Goal: Communication & Community: Ask a question

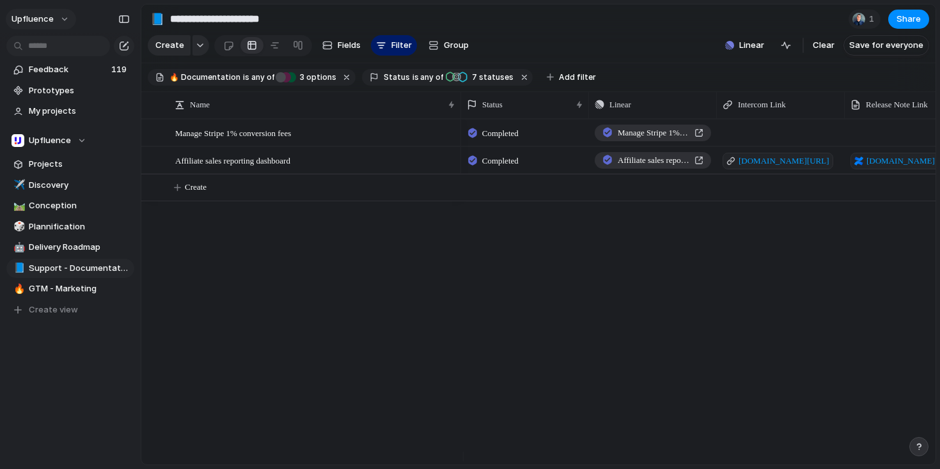
click at [66, 21] on button "Upfluence" at bounding box center [41, 19] width 70 height 20
click at [58, 45] on span "Settings" at bounding box center [46, 48] width 35 height 13
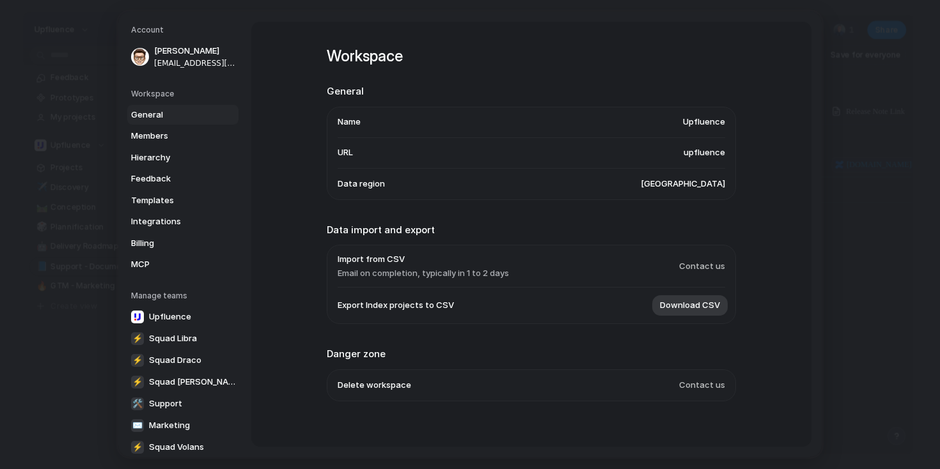
scroll to position [13, 0]
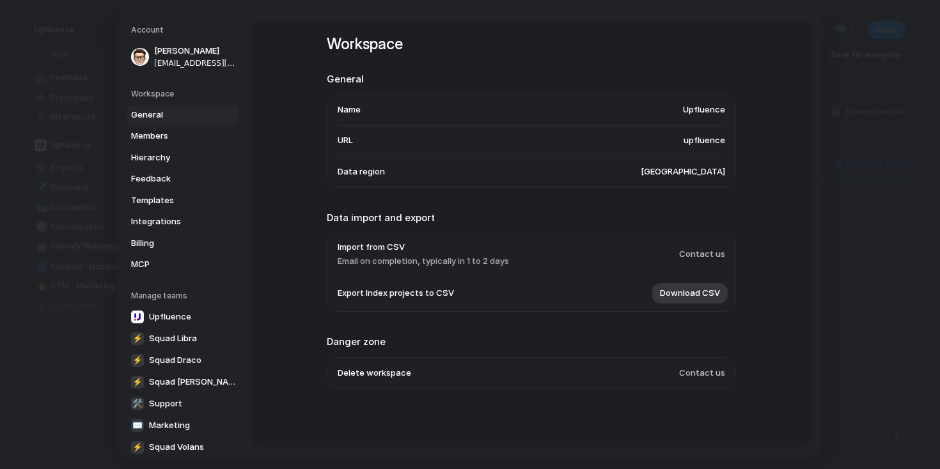
click at [708, 253] on span "Contact us" at bounding box center [702, 254] width 46 height 13
drag, startPoint x: 320, startPoint y: 251, endPoint x: 657, endPoint y: 251, distance: 337.0
click at [657, 251] on div "Workspace General Name Upfluence URL upfluence Data region [GEOGRAPHIC_DATA] Da…" at bounding box center [531, 234] width 560 height 425
drag, startPoint x: 709, startPoint y: 254, endPoint x: 621, endPoint y: 254, distance: 88.2
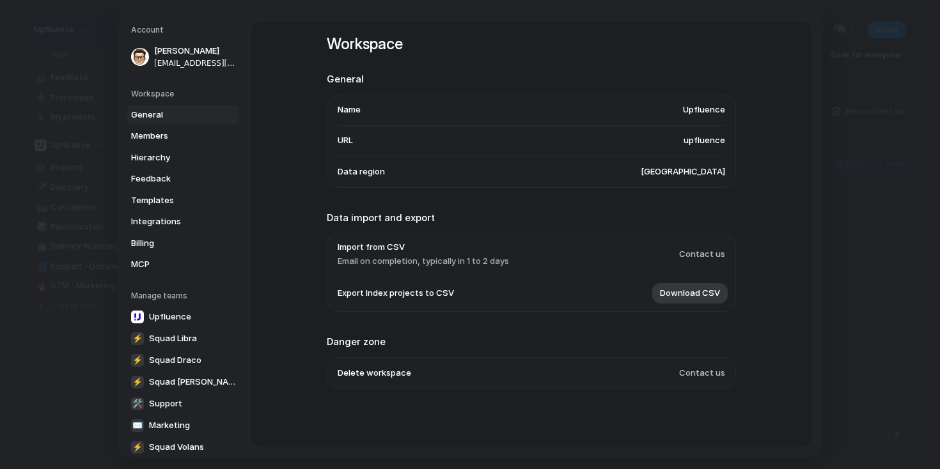
click at [622, 254] on li "Import from CSV Email on completion, typically in 1 to 2 days Contact us" at bounding box center [531, 254] width 387 height 42
click at [683, 251] on span "Contact us" at bounding box center [702, 254] width 46 height 13
click at [705, 258] on span "Contact us" at bounding box center [702, 254] width 46 height 13
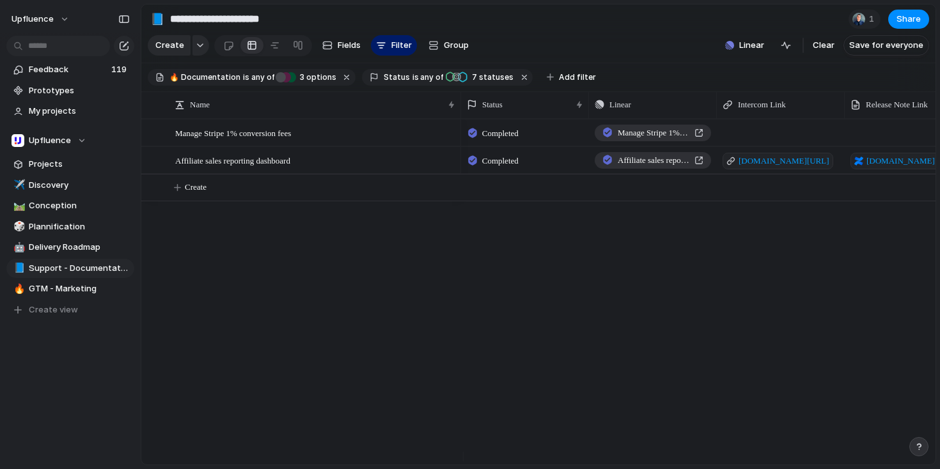
click at [921, 451] on div "button" at bounding box center [918, 446] width 9 height 9
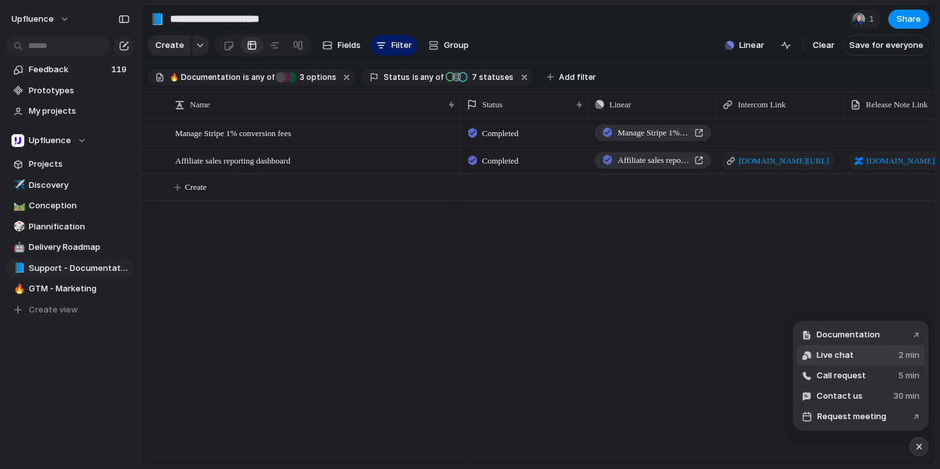
click at [847, 349] on span "Live chat" at bounding box center [835, 355] width 37 height 13
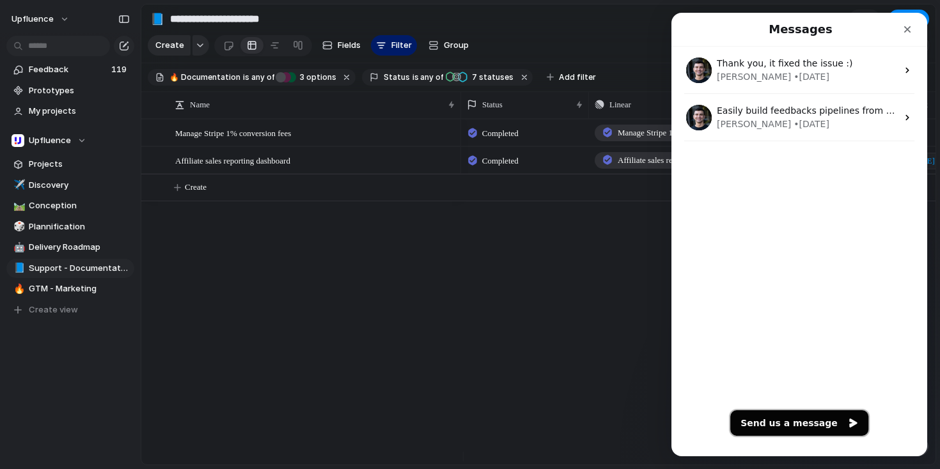
click at [797, 423] on button "Send us a message" at bounding box center [799, 423] width 138 height 26
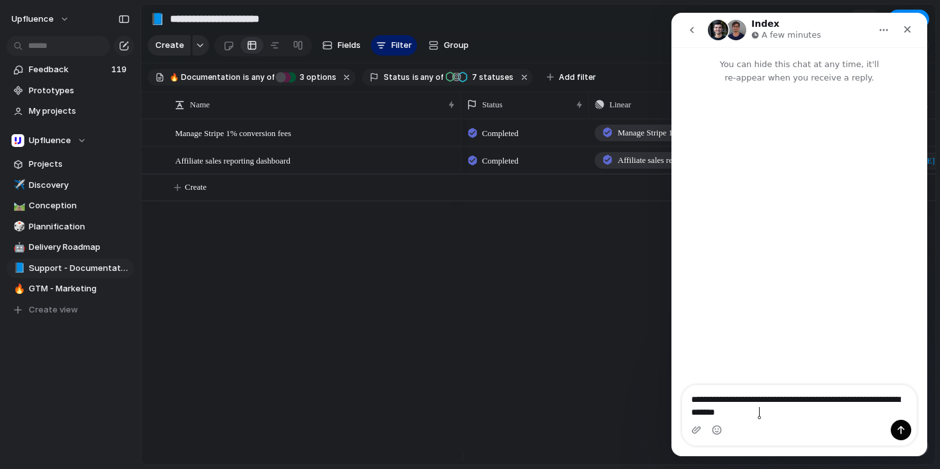
type textarea "**********"
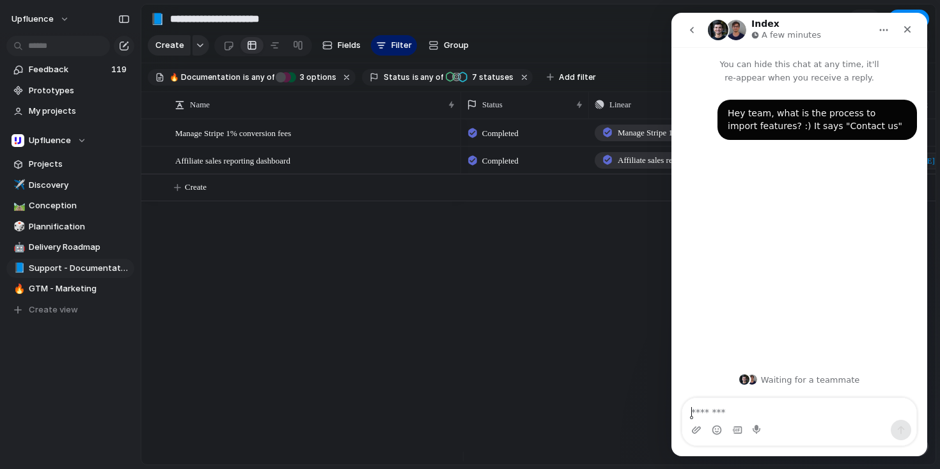
click at [576, 261] on div "Completed Manage Stripe 1% conversion fees [PERSON_NAME] Completed Affiliate sa…" at bounding box center [698, 292] width 474 height 346
click at [908, 30] on icon "Close" at bounding box center [907, 29] width 7 height 7
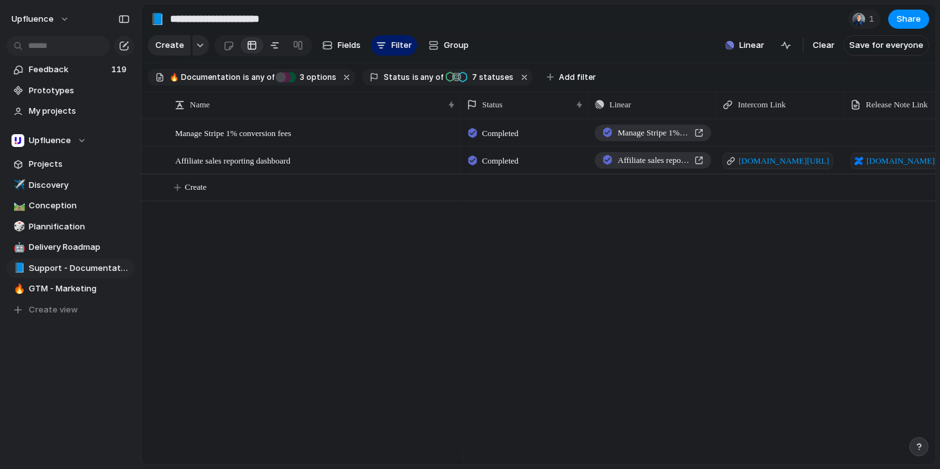
click at [270, 50] on div at bounding box center [275, 45] width 10 height 20
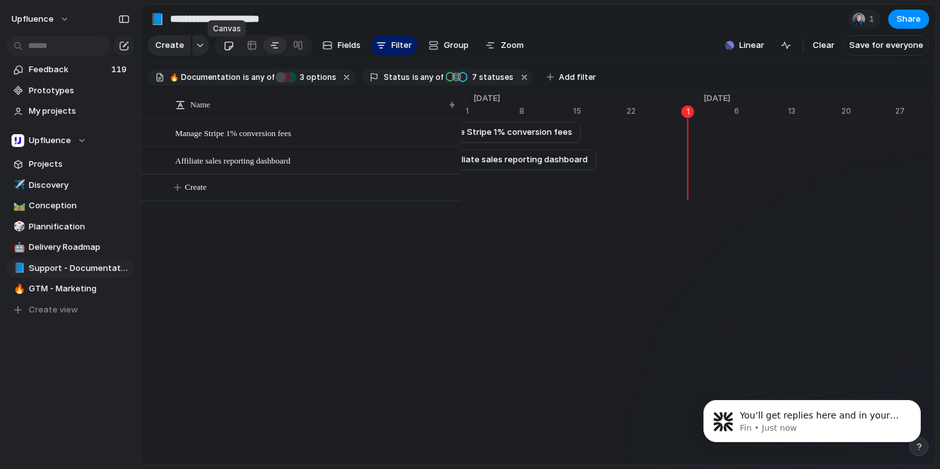
click at [236, 50] on link at bounding box center [229, 45] width 24 height 20
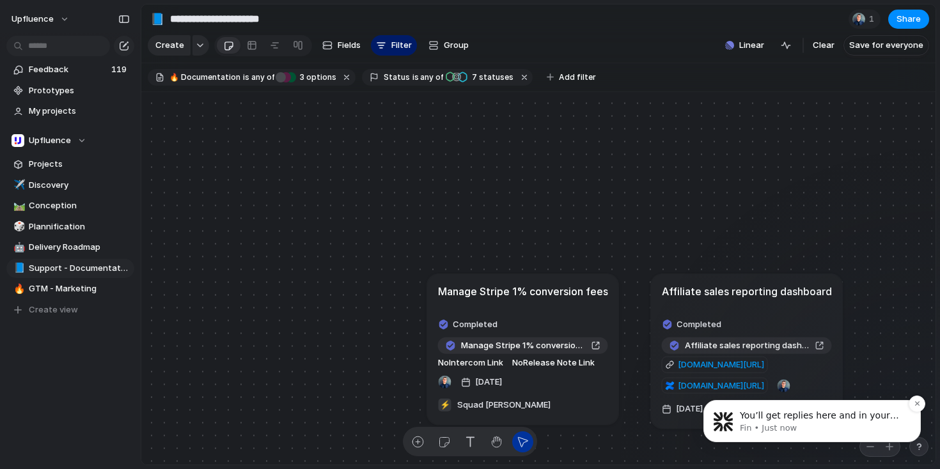
click at [772, 414] on span "You’ll get replies here and in your email: ✉️ [PERSON_NAME][EMAIL_ADDRESS][DOMA…" at bounding box center [819, 440] width 159 height 61
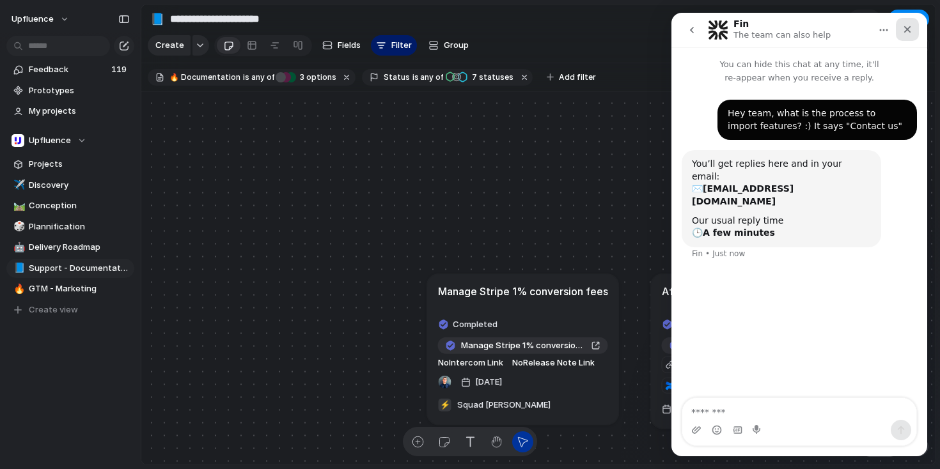
click at [911, 25] on icon "Close" at bounding box center [907, 29] width 10 height 10
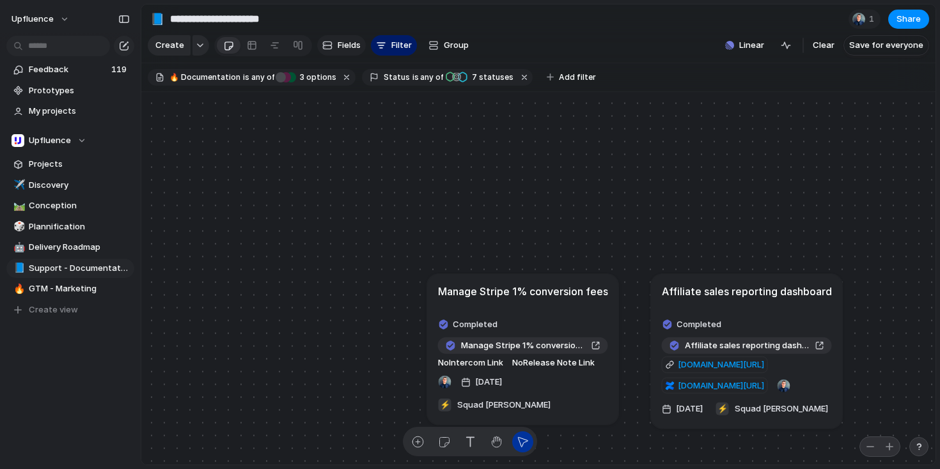
click at [354, 52] on span "Fields" at bounding box center [349, 45] width 23 height 13
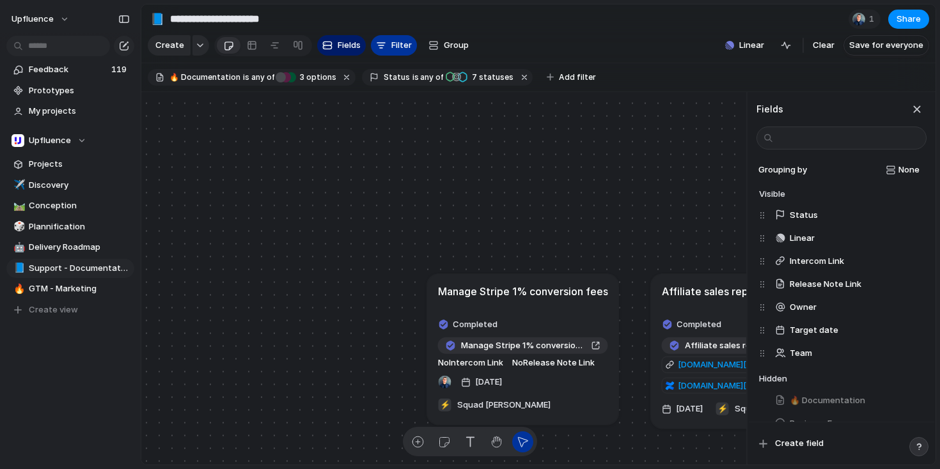
click at [412, 53] on button "Filter" at bounding box center [394, 45] width 46 height 20
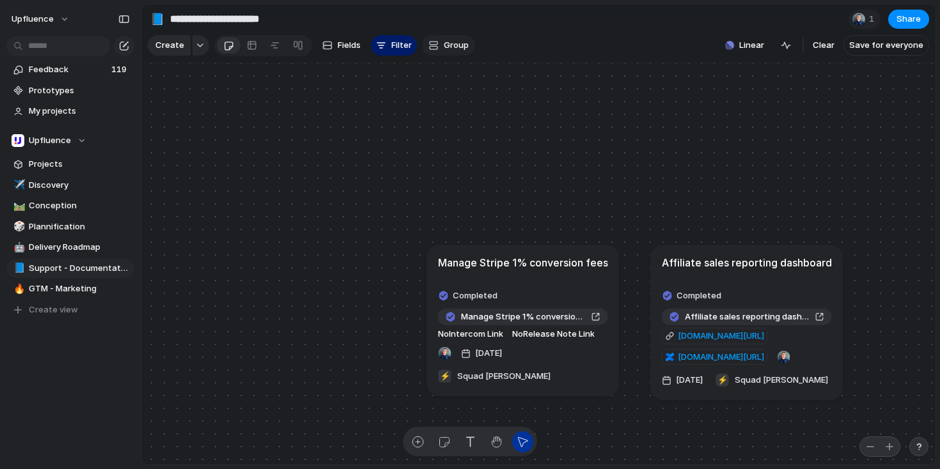
click at [452, 51] on span "Group" at bounding box center [456, 45] width 25 height 13
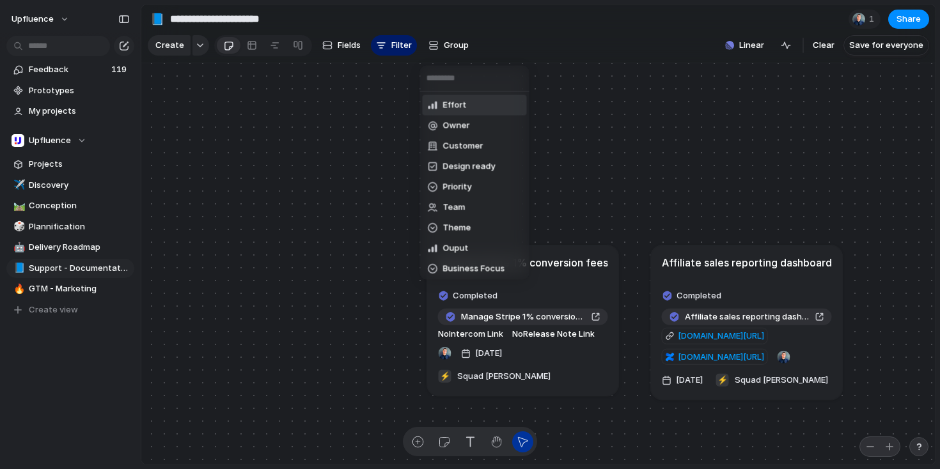
click at [361, 129] on div "Effort Owner Customer Design ready Priority Team Theme Ouput Business Focus 🔥 D…" at bounding box center [470, 234] width 940 height 469
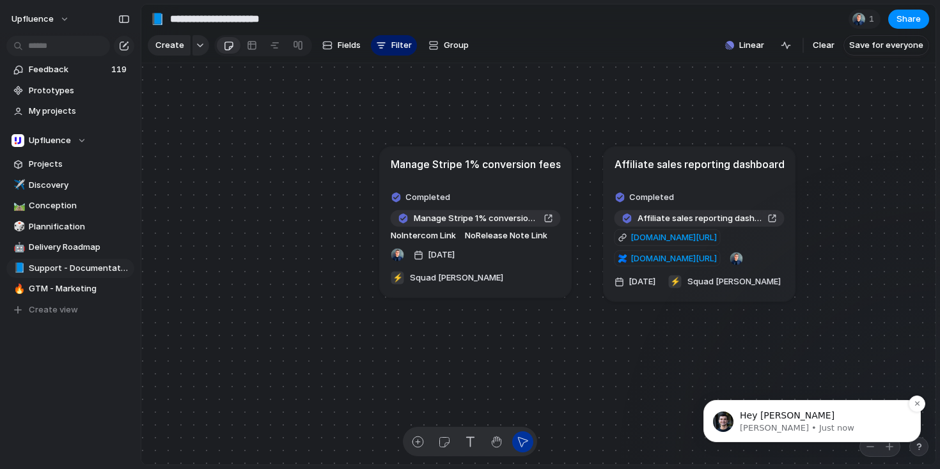
click at [829, 404] on div "Hey [PERSON_NAME] • Just now" at bounding box center [811, 421] width 217 height 42
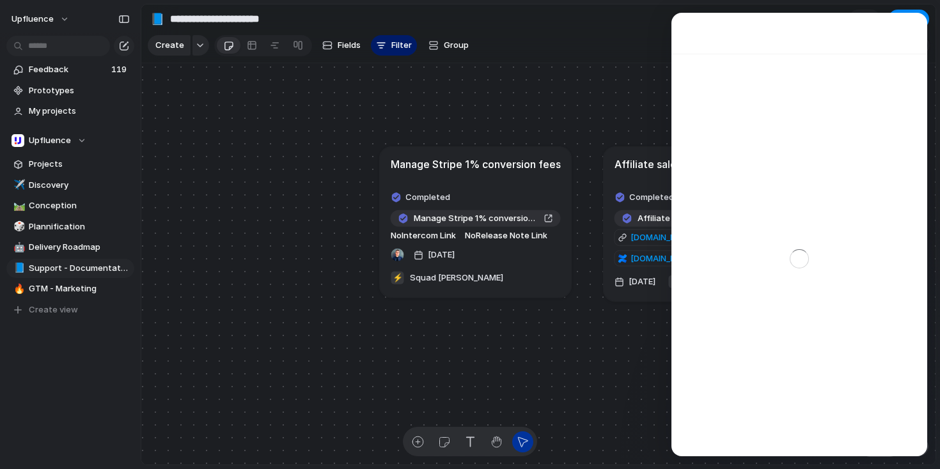
scroll to position [2, 0]
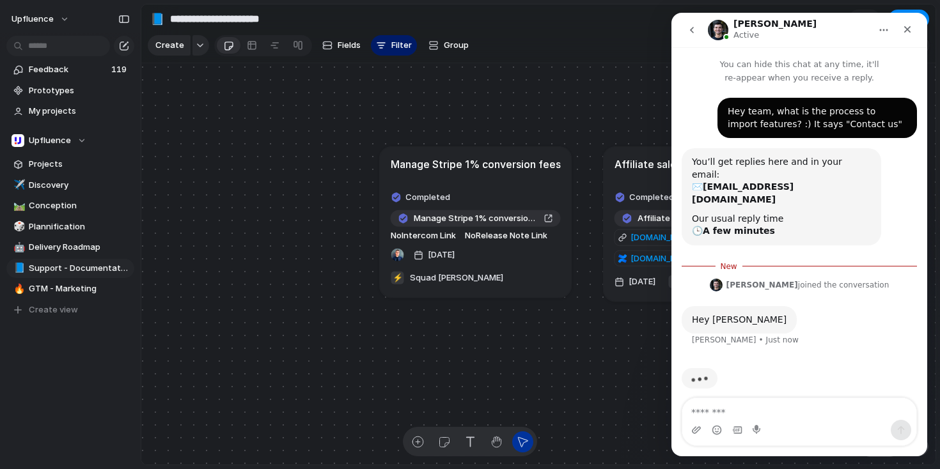
drag, startPoint x: 867, startPoint y: 259, endPoint x: 760, endPoint y: 259, distance: 107.4
click at [760, 277] on div "[PERSON_NAME] joined the conversation 2:02 pm" at bounding box center [799, 286] width 235 height 19
click at [65, 21] on button "Upfluence" at bounding box center [41, 19] width 70 height 20
click at [64, 49] on li "Settings" at bounding box center [62, 48] width 106 height 20
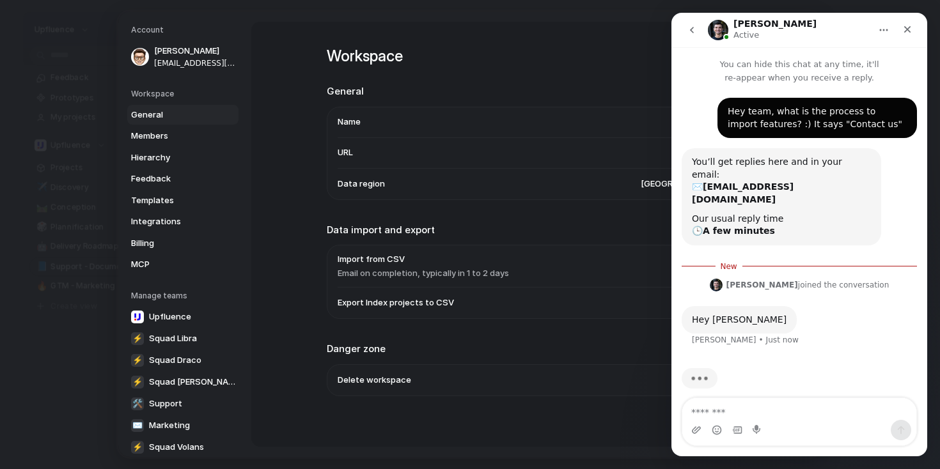
scroll to position [8, 0]
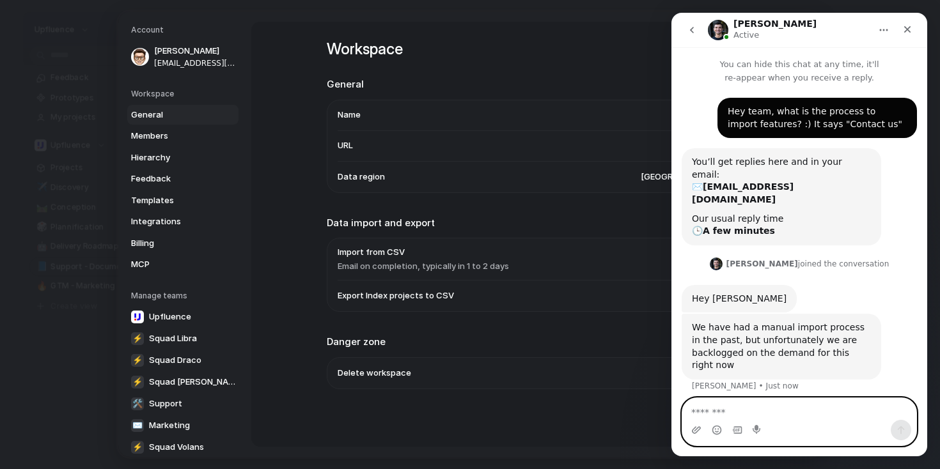
click at [779, 416] on textarea "Message…" at bounding box center [799, 409] width 234 height 22
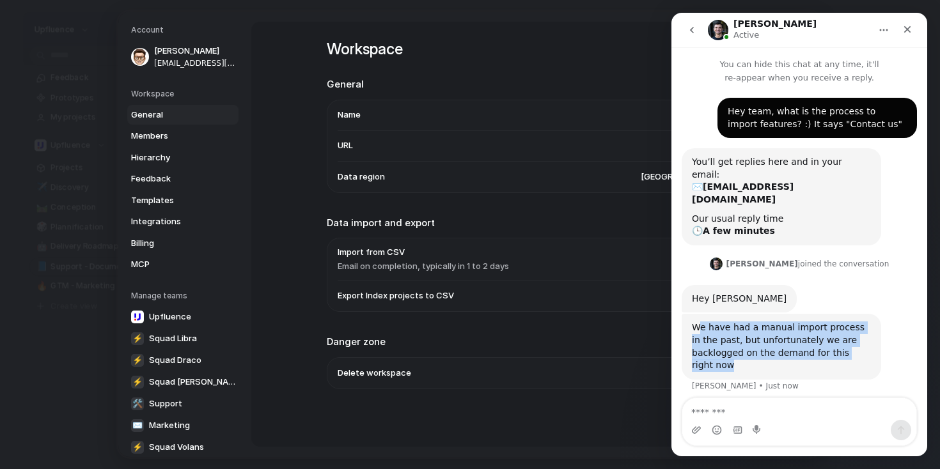
drag, startPoint x: 732, startPoint y: 342, endPoint x: 698, endPoint y: 299, distance: 54.6
click at [698, 322] on div "We have had a manual import process in the past, but unfortunately we are backl…" at bounding box center [781, 347] width 179 height 50
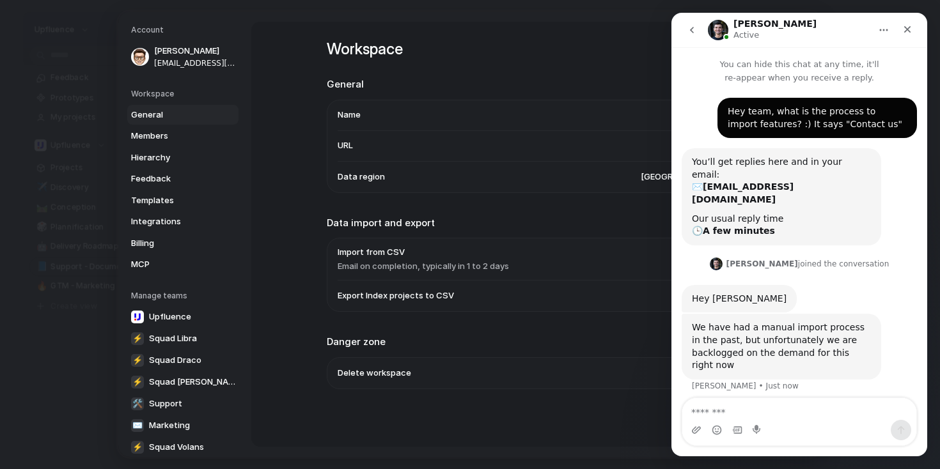
scroll to position [34, 0]
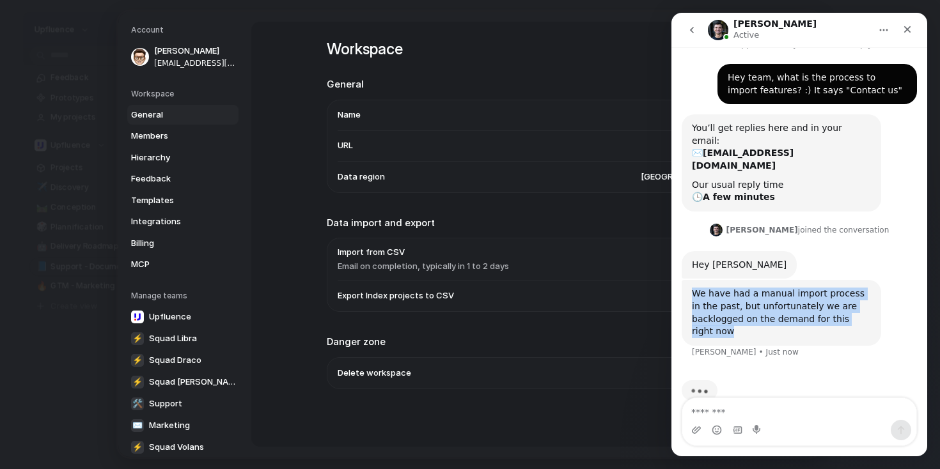
drag, startPoint x: 692, startPoint y: 266, endPoint x: 740, endPoint y: 306, distance: 62.2
click at [740, 306] on div "We have had a manual import process in the past, but unfortunately we are backl…" at bounding box center [781, 313] width 179 height 50
copy div "We have had a manual import process in the past, but unfortunately we are backl…"
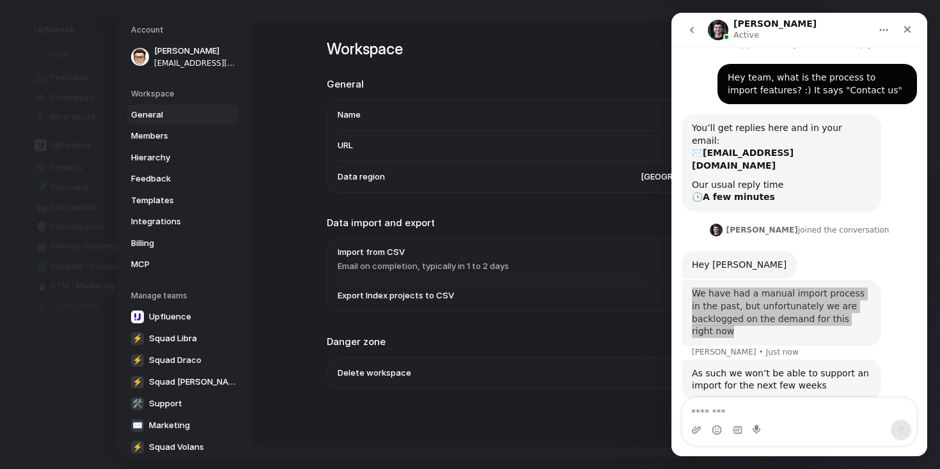
scroll to position [39, 0]
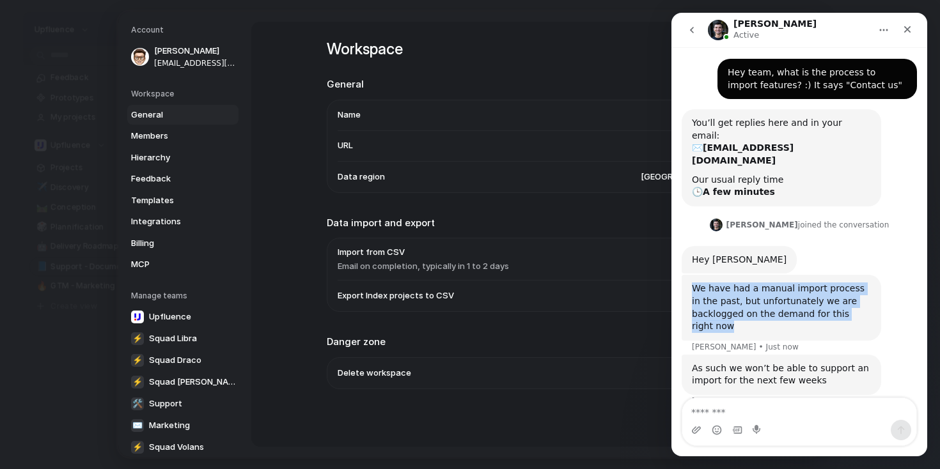
click at [731, 290] on div "We have had a manual import process in the past, but unfortunately we are backl…" at bounding box center [781, 308] width 179 height 50
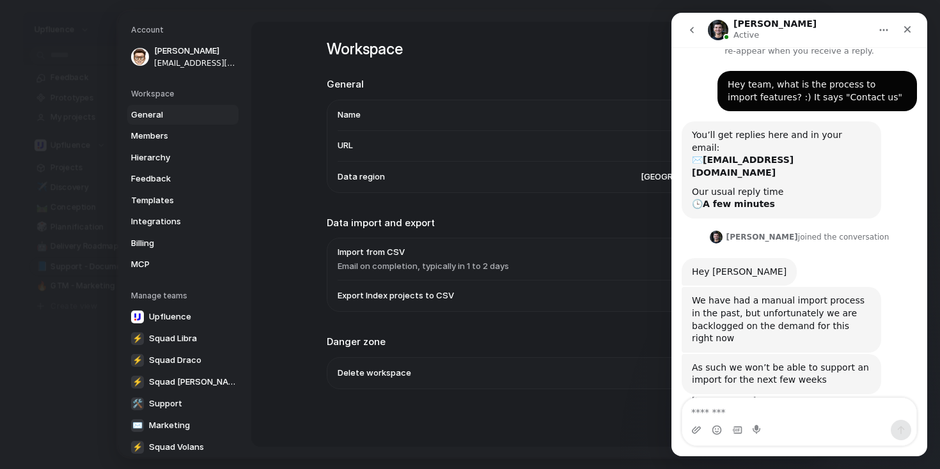
scroll to position [26, 0]
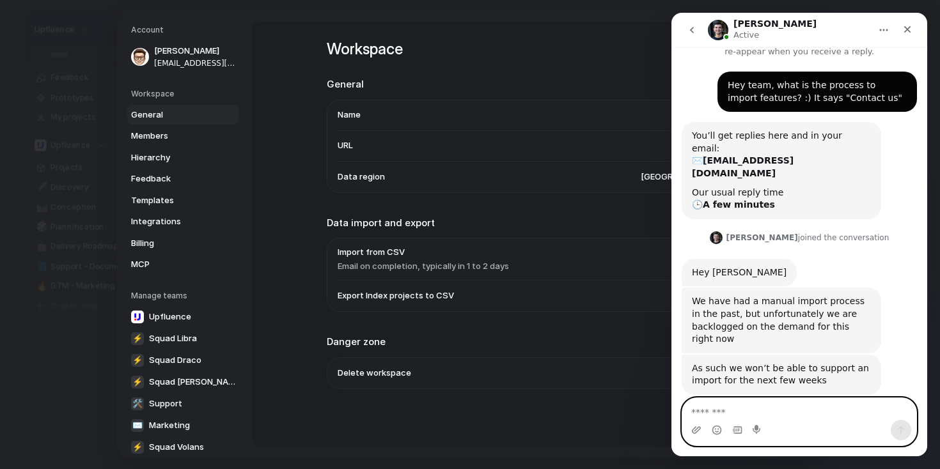
click at [731, 403] on textarea "Message…" at bounding box center [799, 409] width 234 height 22
type textarea "***"
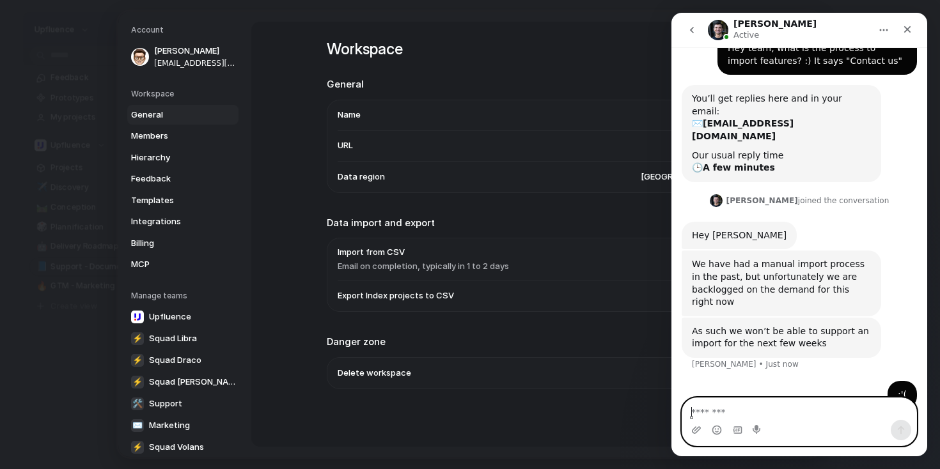
scroll to position [65, 0]
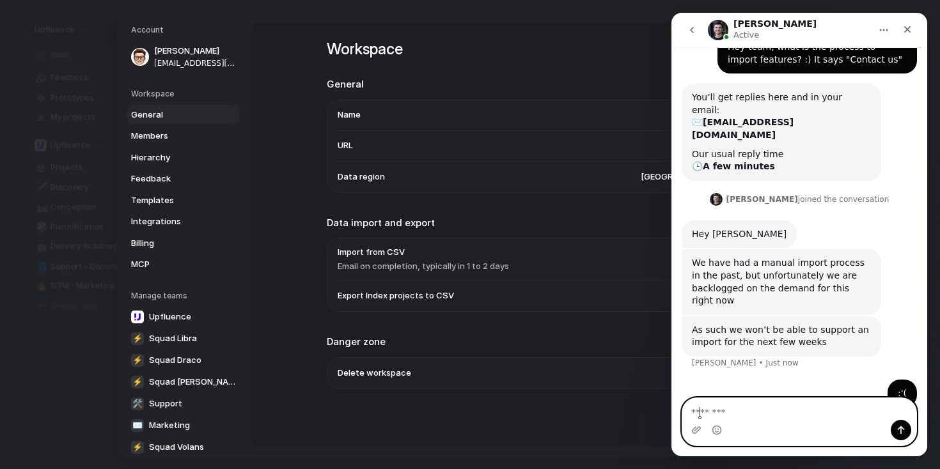
type textarea "*"
type textarea "**********"
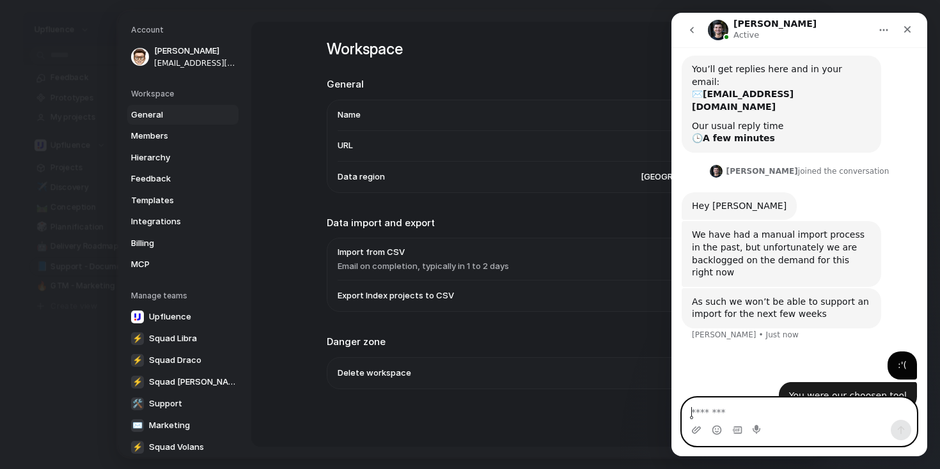
scroll to position [94, 0]
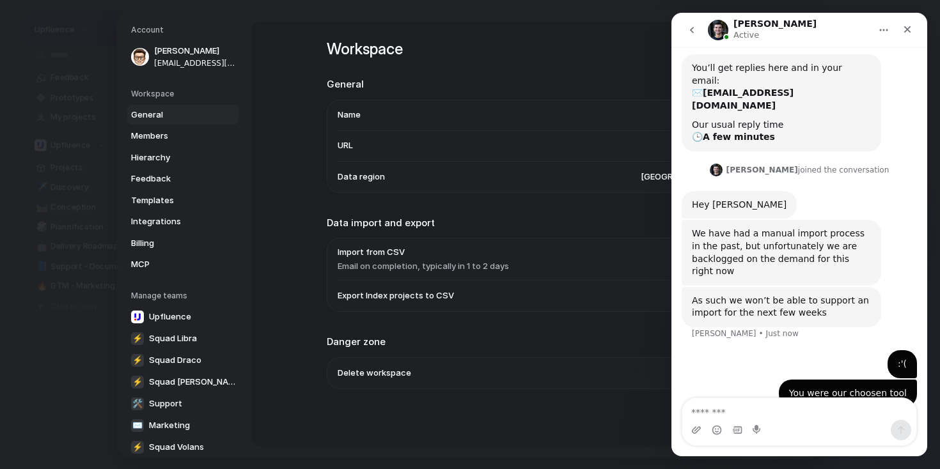
click at [519, 274] on li "Import from CSV Email on completion, typically in 1 to 2 days Contact us" at bounding box center [531, 259] width 387 height 42
click at [742, 416] on textarea "Message…" at bounding box center [799, 409] width 234 height 22
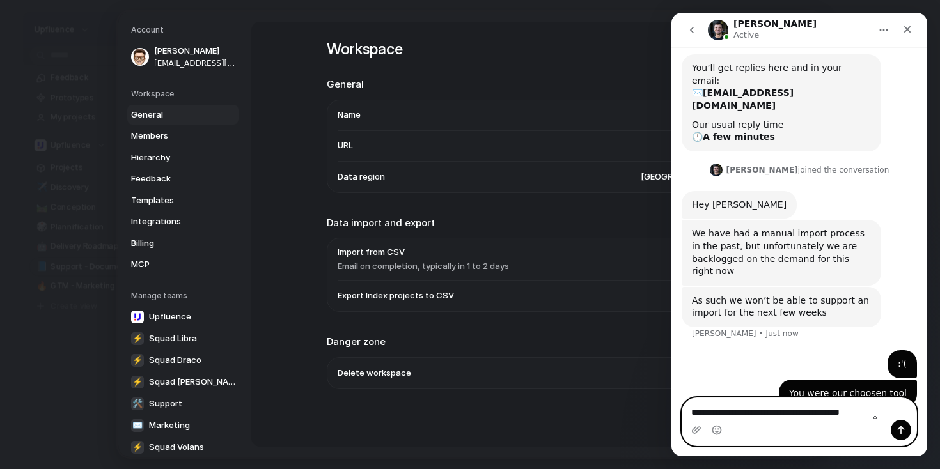
type textarea "**********"
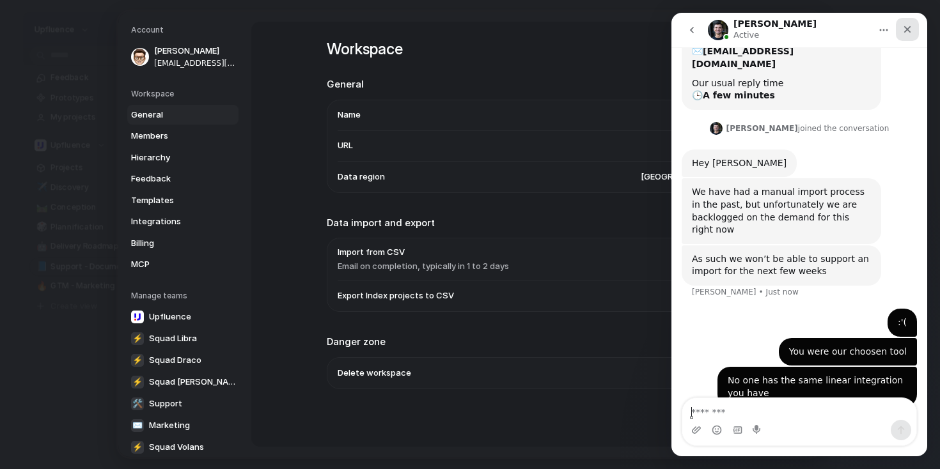
click at [905, 31] on icon "Close" at bounding box center [907, 29] width 10 height 10
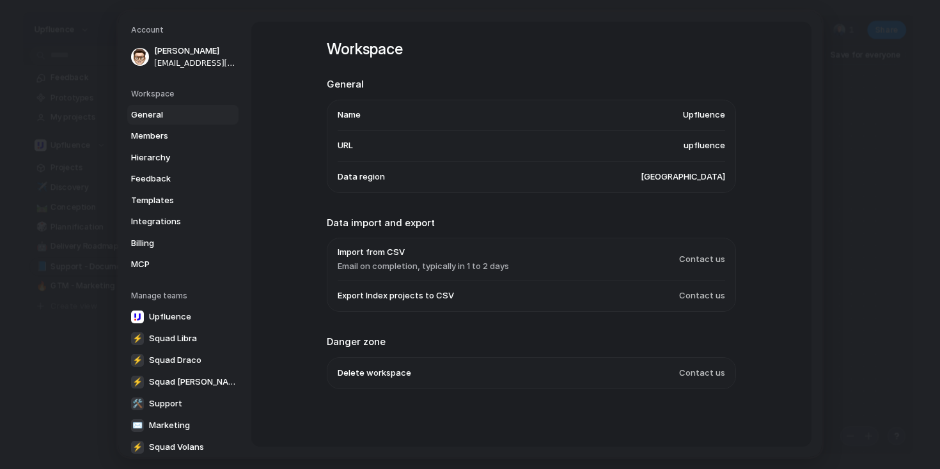
click at [726, 74] on div "Workspace General Name Upfluence URL upfluence Data region [GEOGRAPHIC_DATA] Da…" at bounding box center [531, 231] width 409 height 432
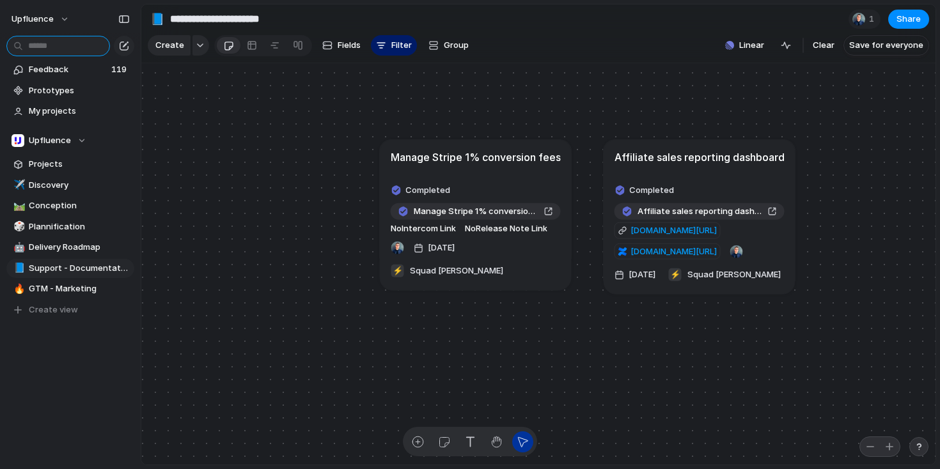
click at [72, 54] on input "text" at bounding box center [58, 46] width 104 height 20
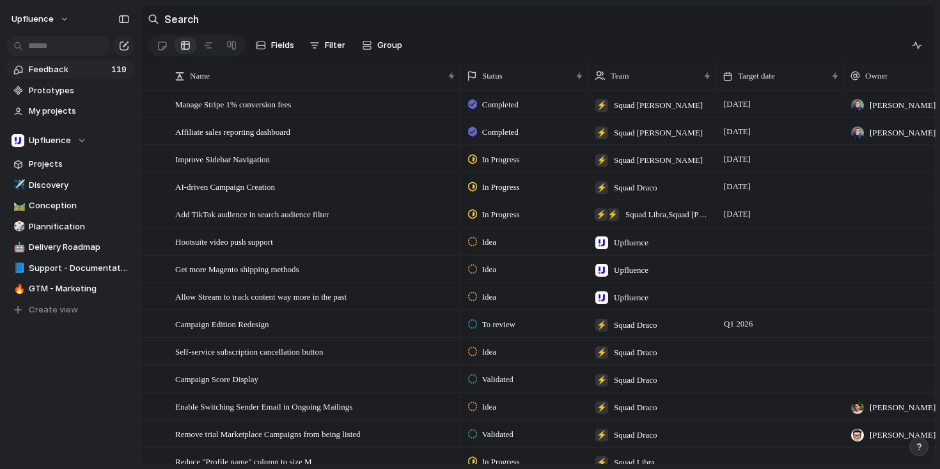
click at [68, 63] on link "Feedback 119" at bounding box center [70, 69] width 128 height 19
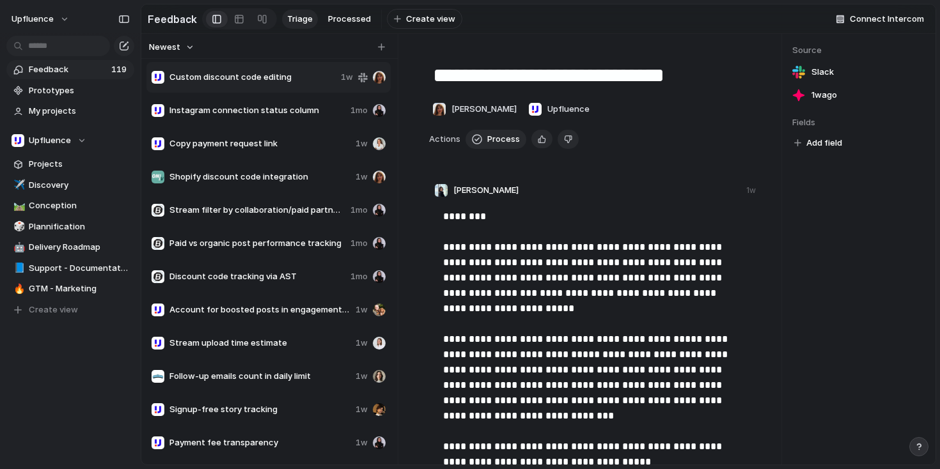
click at [269, 114] on span "Instagram connection status column" at bounding box center [257, 110] width 176 height 13
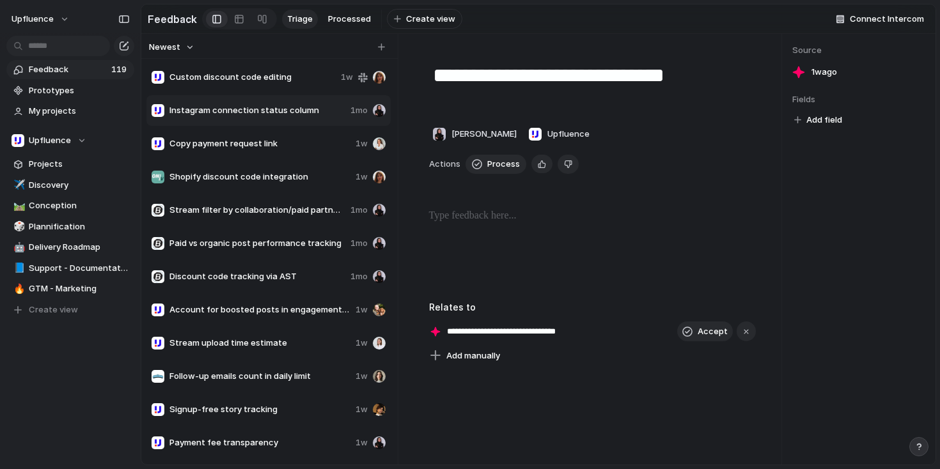
click at [258, 82] on span "Custom discount code editing" at bounding box center [252, 77] width 166 height 13
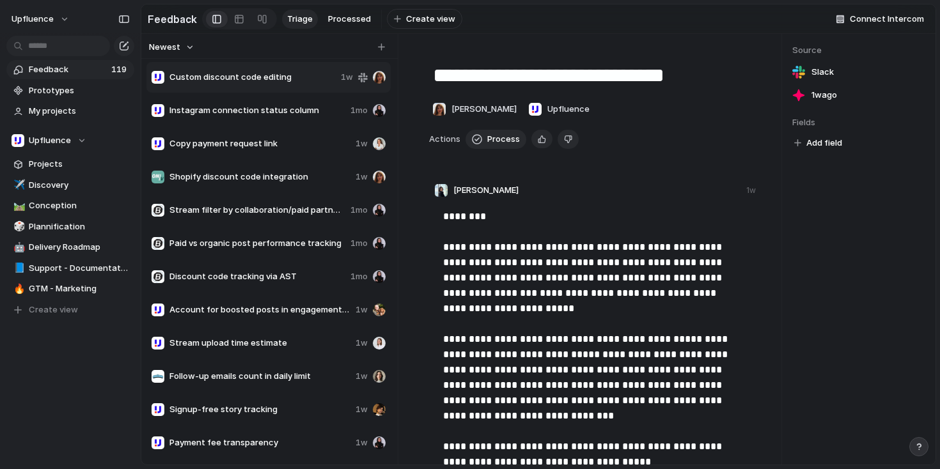
click at [256, 117] on span "Instagram connection status column" at bounding box center [257, 110] width 176 height 13
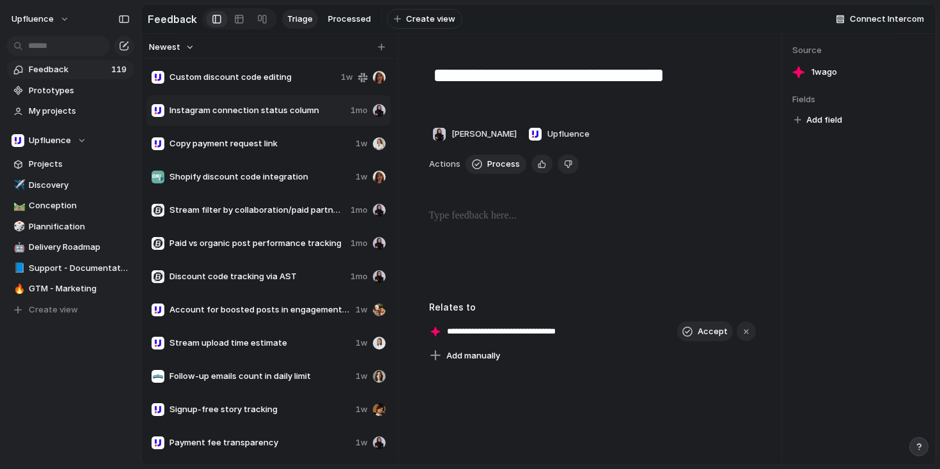
click at [244, 210] on span "Stream filter by collaboration/paid partnership" at bounding box center [257, 210] width 176 height 13
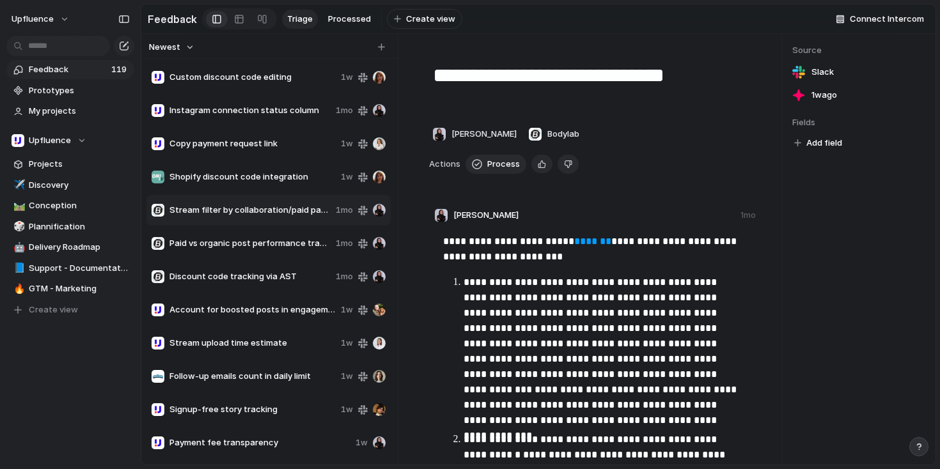
click at [241, 258] on div "Paid vs organic post performance tracking 1mo" at bounding box center [268, 243] width 244 height 31
click at [241, 292] on div "Discount code tracking via AST 1mo" at bounding box center [268, 277] width 244 height 31
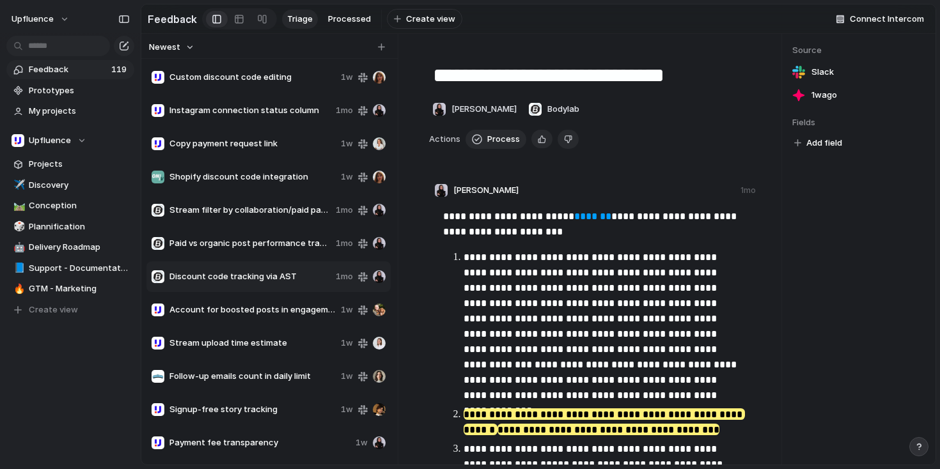
click at [245, 338] on div "Stream upload time estimate 1w" at bounding box center [268, 343] width 244 height 31
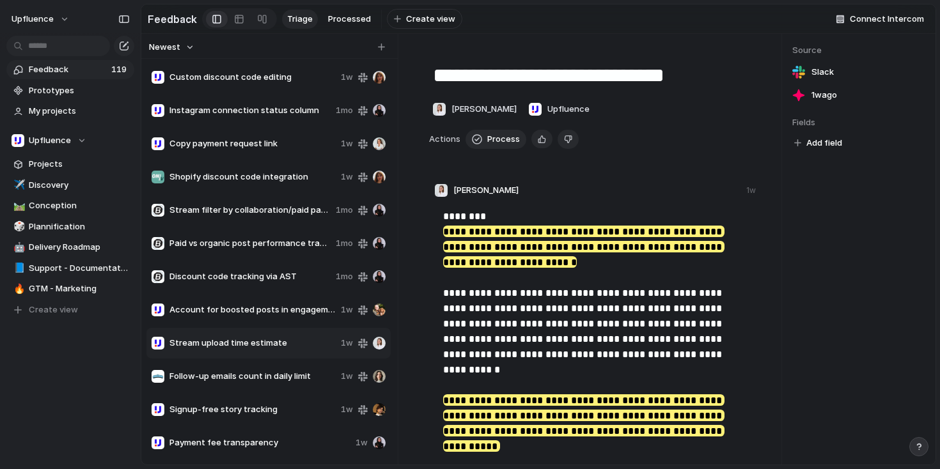
click at [241, 325] on div "Account for boosted posts in engagement metrics 1w" at bounding box center [268, 310] width 244 height 31
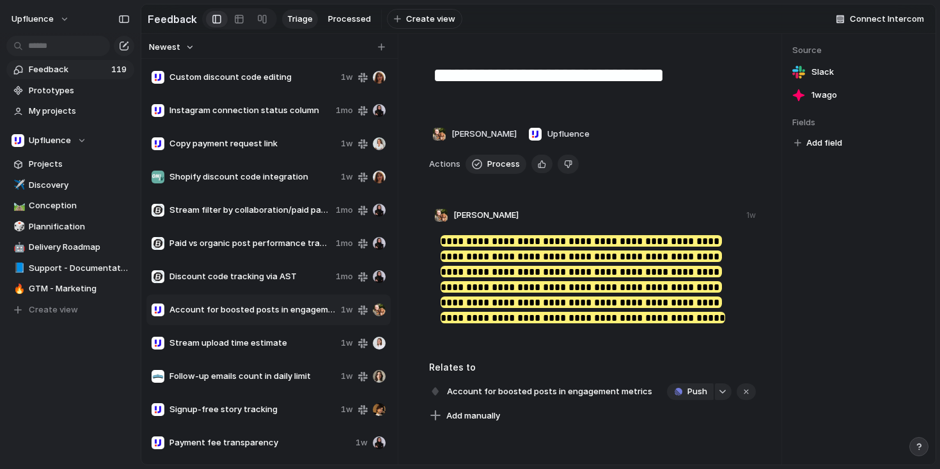
click at [354, 292] on div "Discount code tracking via AST 1mo" at bounding box center [268, 277] width 244 height 31
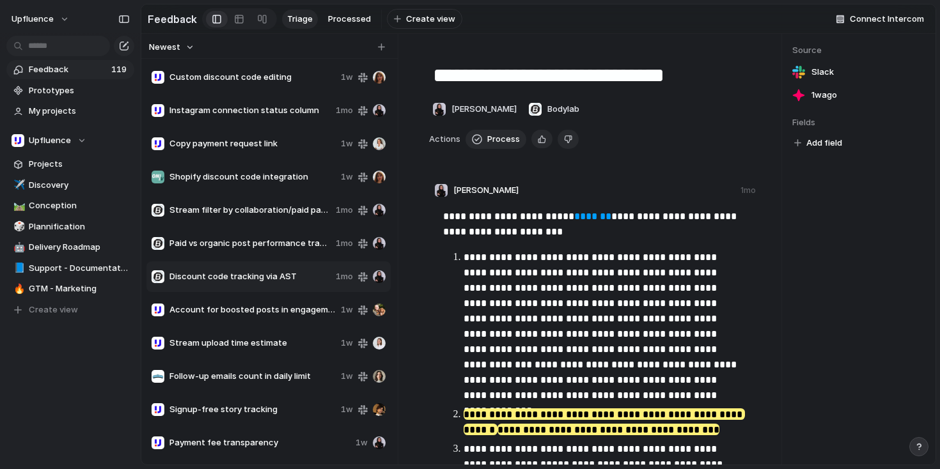
click at [339, 250] on span "1mo" at bounding box center [344, 243] width 17 height 13
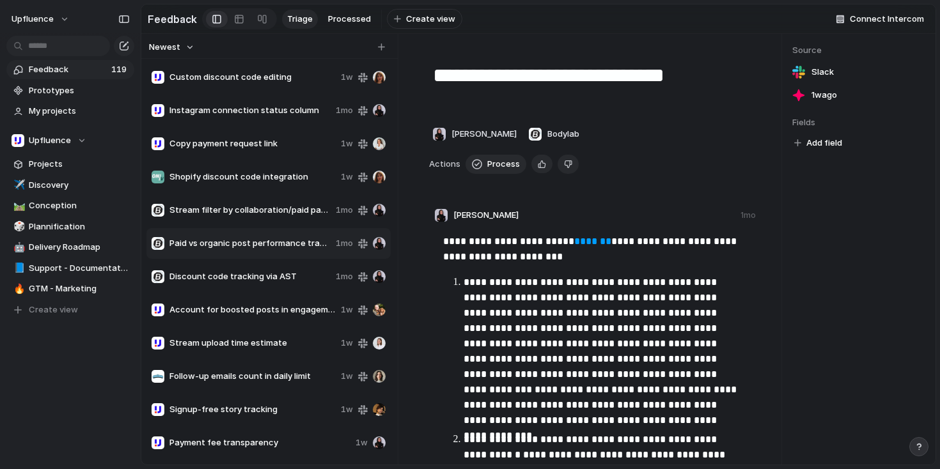
click at [312, 217] on span "Stream filter by collaboration/paid partnership" at bounding box center [249, 210] width 161 height 13
click at [315, 173] on div "Shopify discount code integration 1w" at bounding box center [268, 177] width 244 height 31
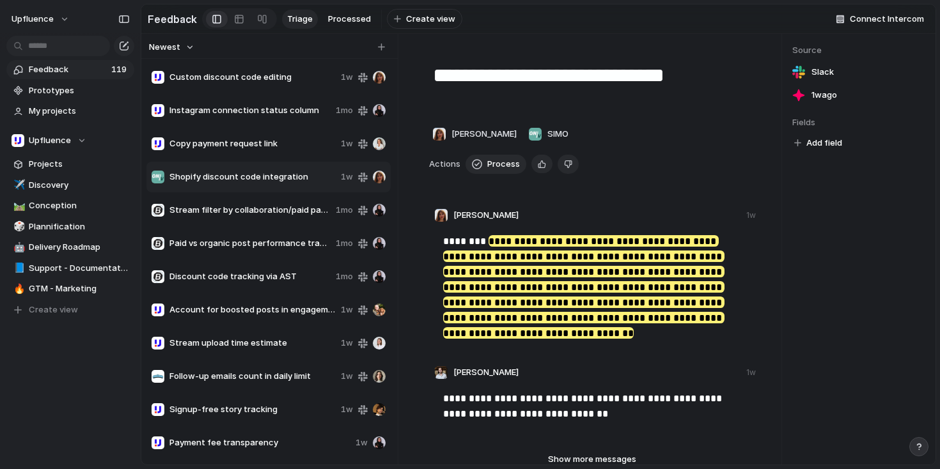
click at [311, 150] on span "Copy payment request link" at bounding box center [252, 143] width 166 height 13
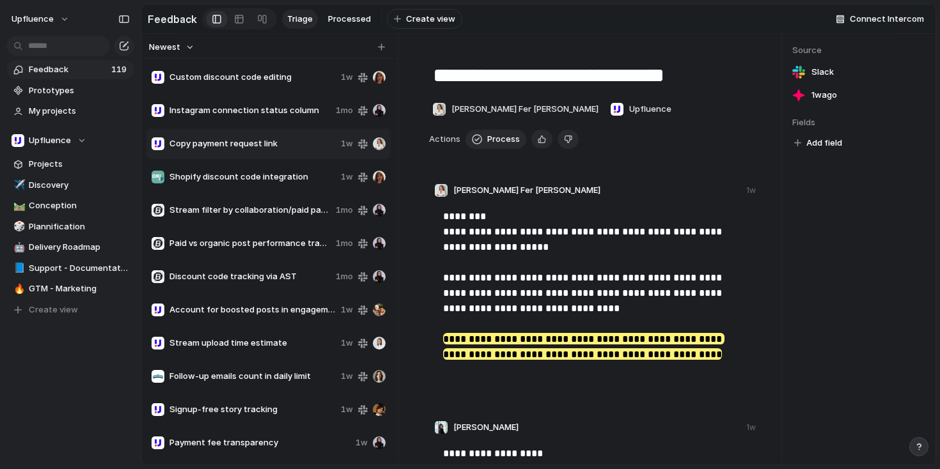
click at [312, 117] on span "Instagram connection status column" at bounding box center [249, 110] width 161 height 13
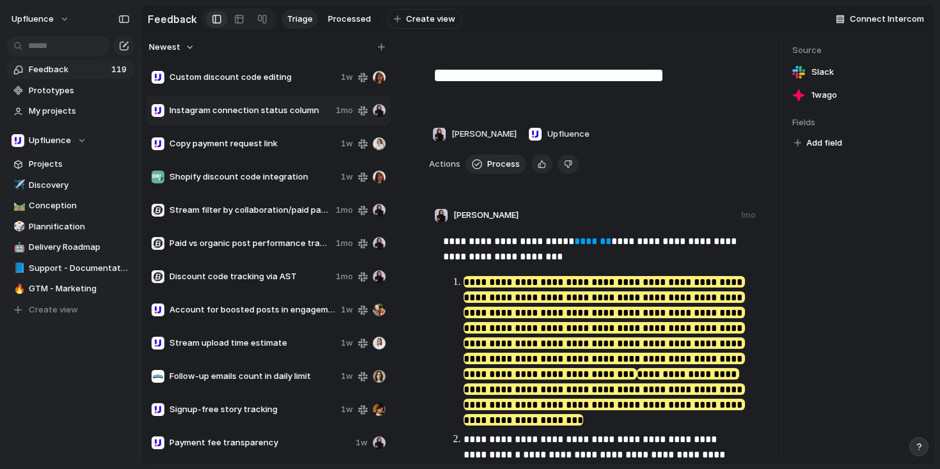
click at [312, 81] on span "Custom discount code editing" at bounding box center [252, 77] width 166 height 13
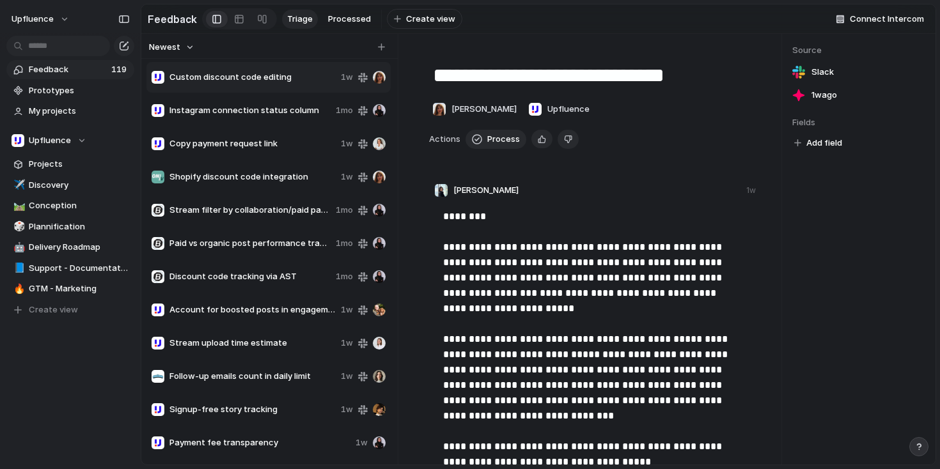
click at [292, 215] on span "Stream filter by collaboration/paid partnership" at bounding box center [249, 210] width 161 height 13
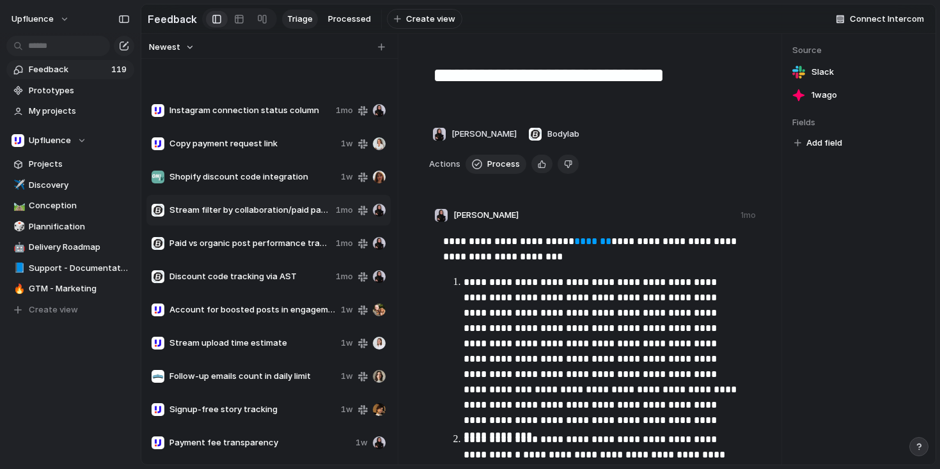
scroll to position [129, 0]
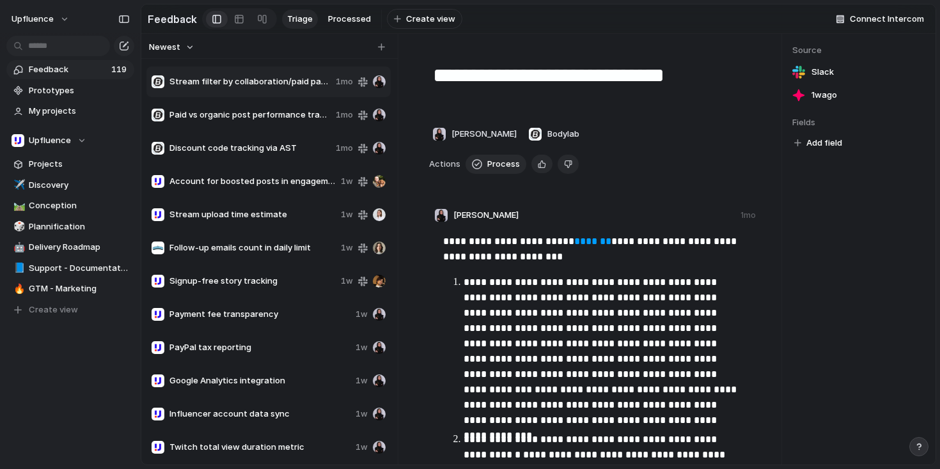
click at [292, 215] on span "Stream upload time estimate" at bounding box center [252, 214] width 166 height 13
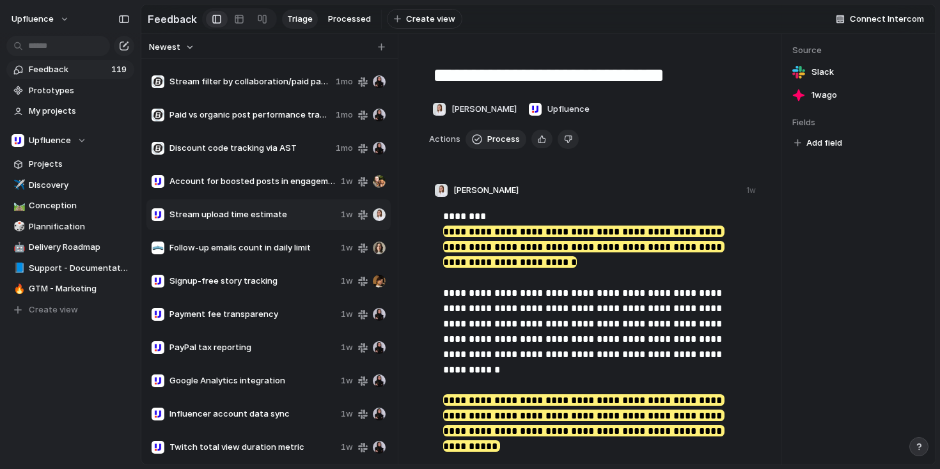
click at [280, 297] on div "Signup-free story tracking 1w" at bounding box center [268, 281] width 244 height 31
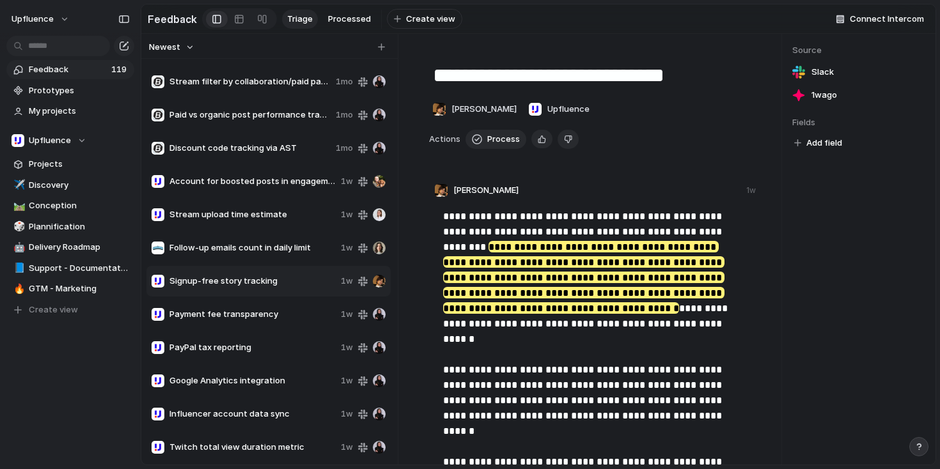
click at [285, 316] on span "Payment fee transparency" at bounding box center [252, 314] width 166 height 13
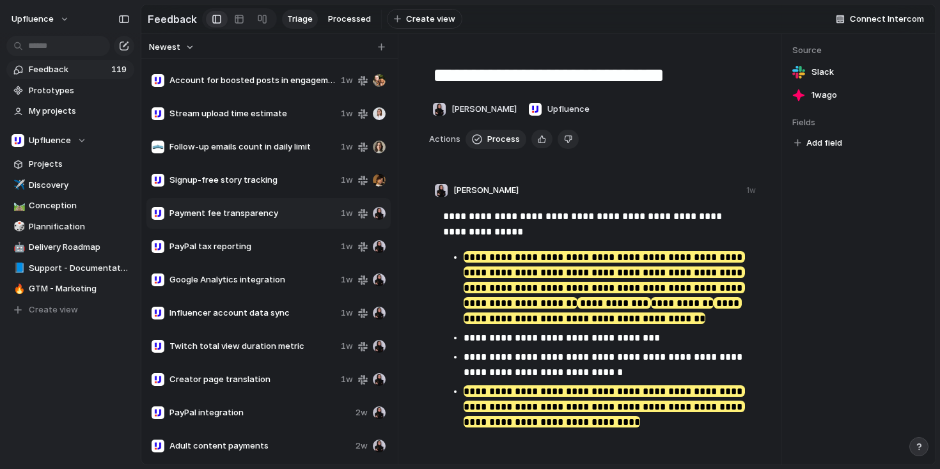
scroll to position [262, 0]
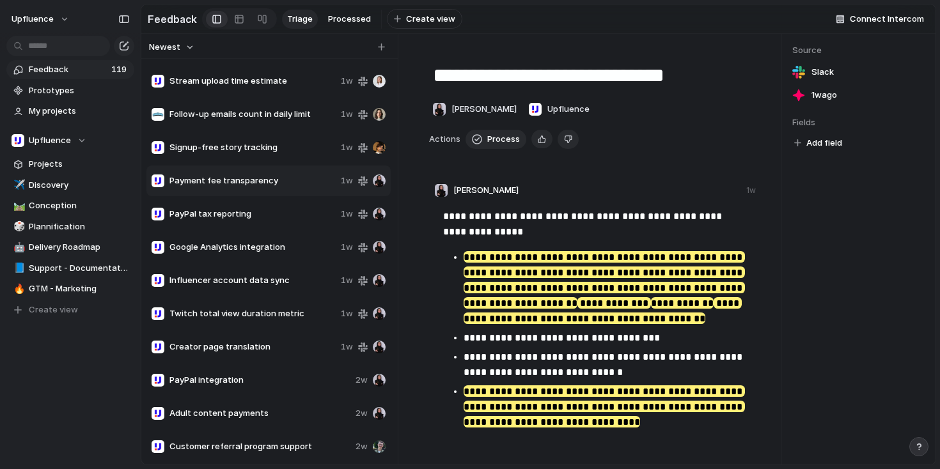
click at [292, 214] on span "PayPal tax reporting" at bounding box center [252, 214] width 166 height 13
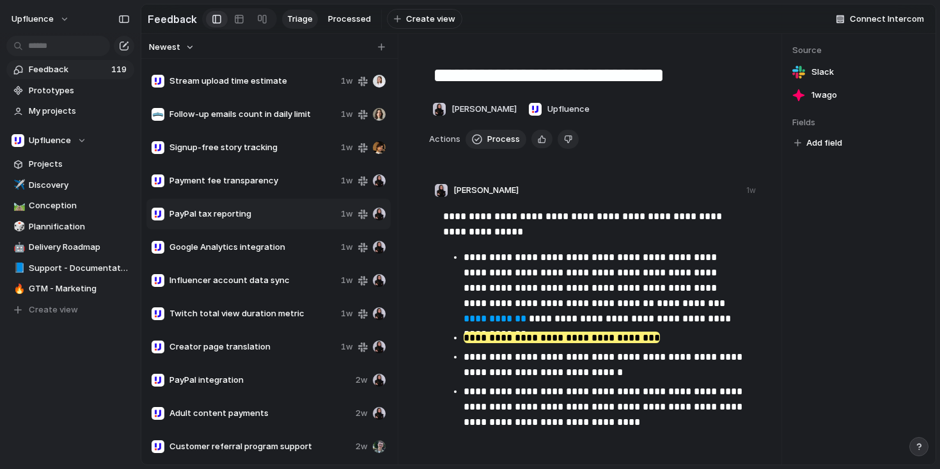
click at [291, 253] on span "Google Analytics integration" at bounding box center [252, 247] width 166 height 13
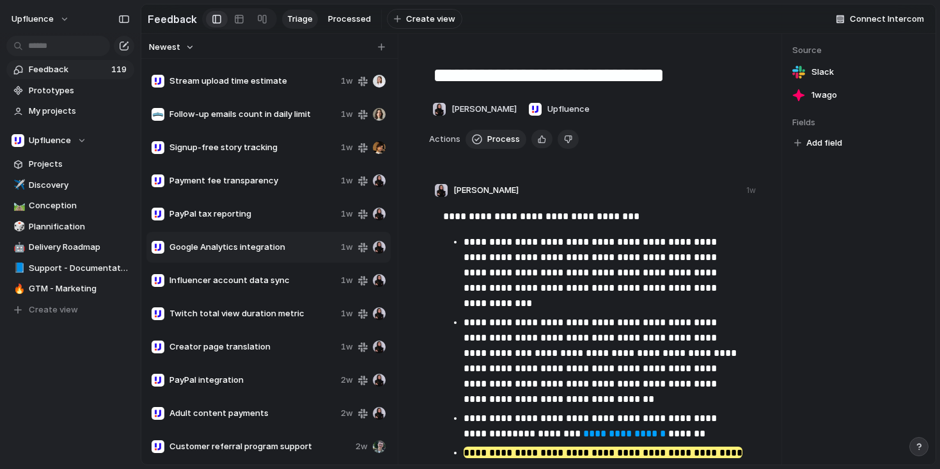
click at [293, 277] on div "Influencer account data sync 1w" at bounding box center [268, 280] width 244 height 31
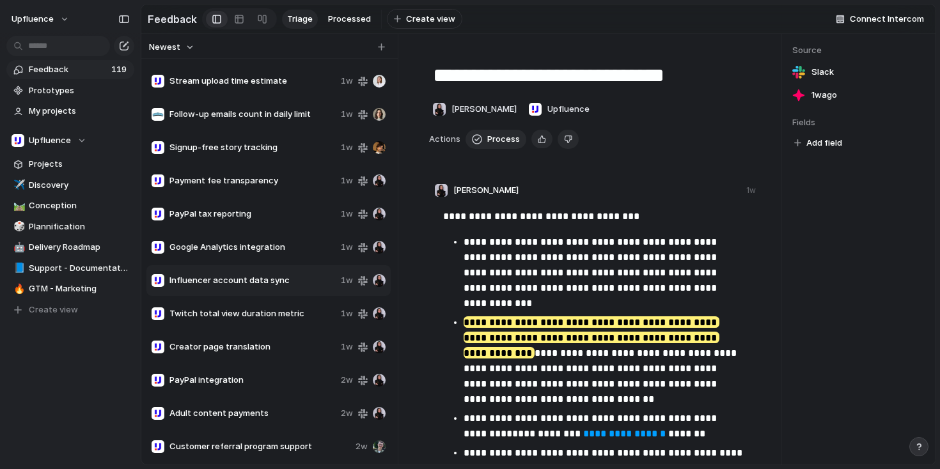
click at [311, 319] on span "Twitch total view duration metric" at bounding box center [252, 314] width 166 height 13
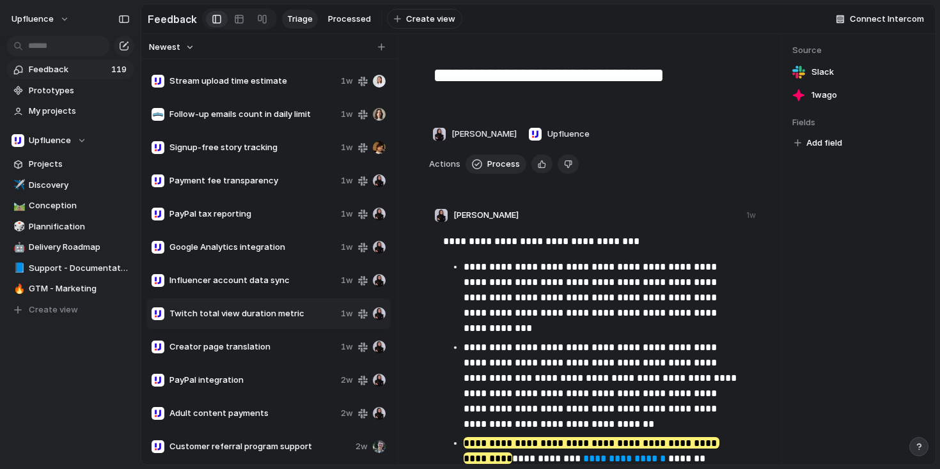
scroll to position [390, 0]
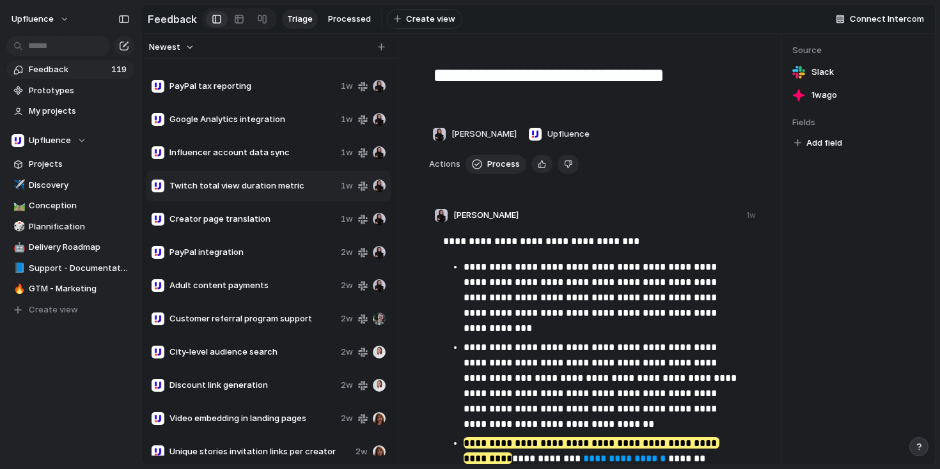
click at [303, 233] on div "Creator page translation 1w" at bounding box center [268, 219] width 244 height 31
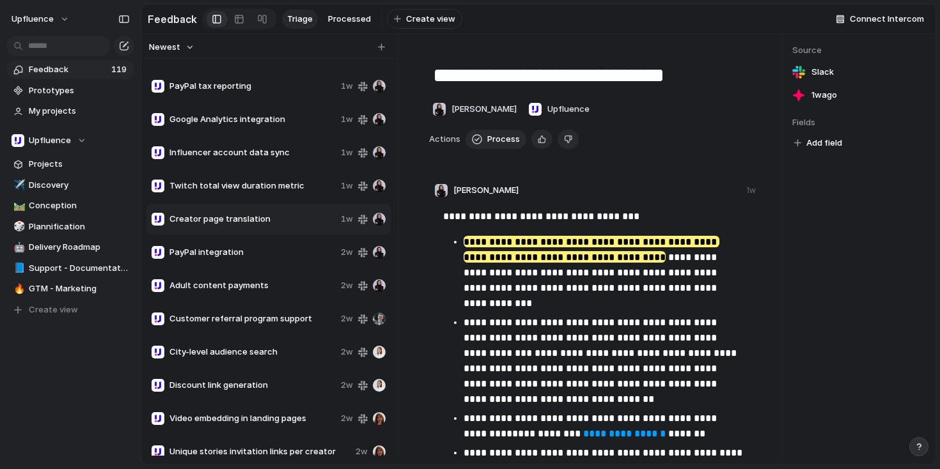
click at [302, 256] on span "PayPal integration" at bounding box center [252, 252] width 166 height 13
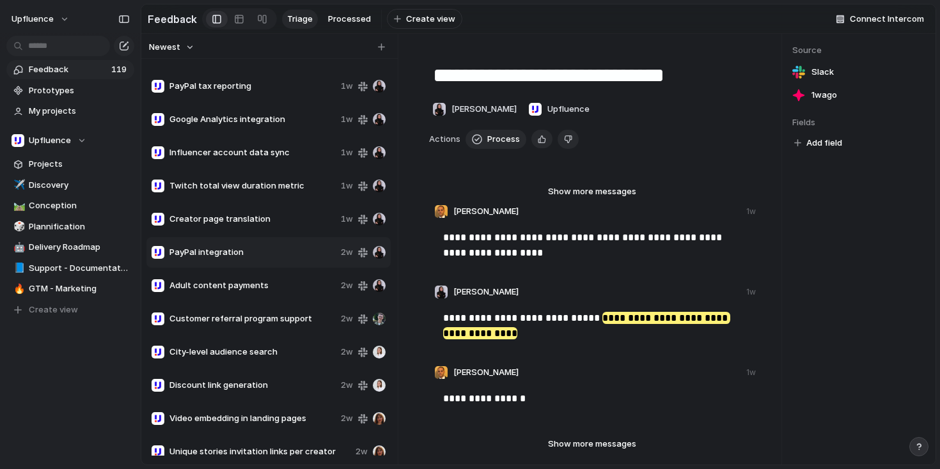
click at [302, 292] on span "Adult content payments" at bounding box center [252, 285] width 166 height 13
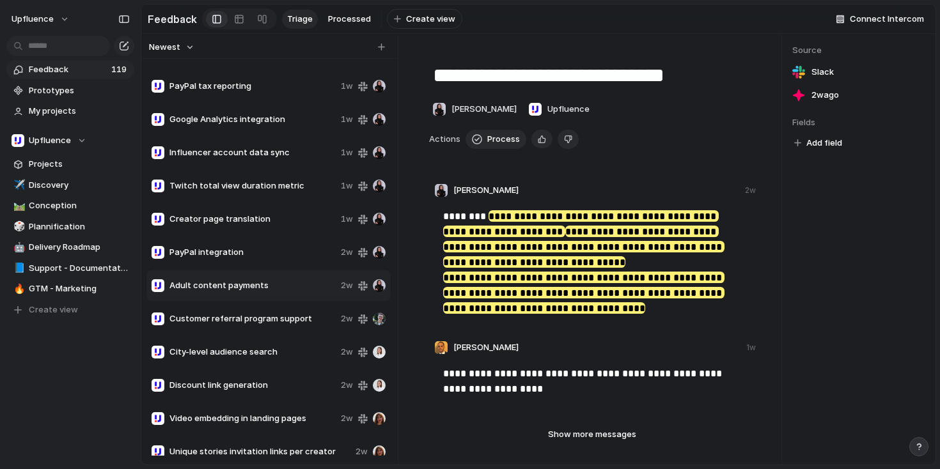
scroll to position [478, 0]
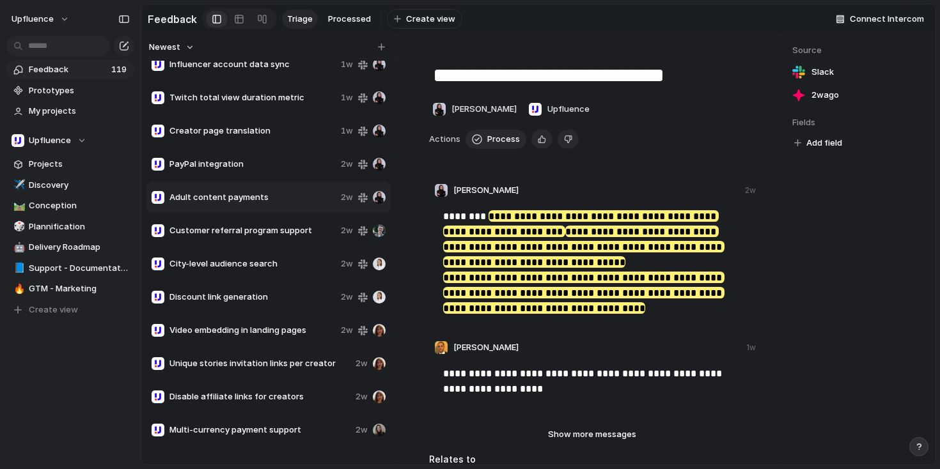
click at [301, 246] on div "Customer referral program support 2w" at bounding box center [268, 230] width 244 height 31
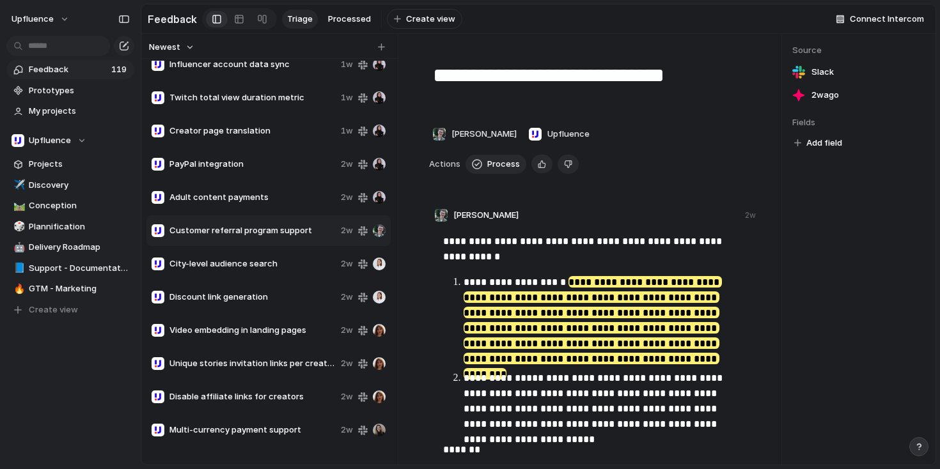
click at [301, 270] on span "City-level audience search" at bounding box center [252, 264] width 166 height 13
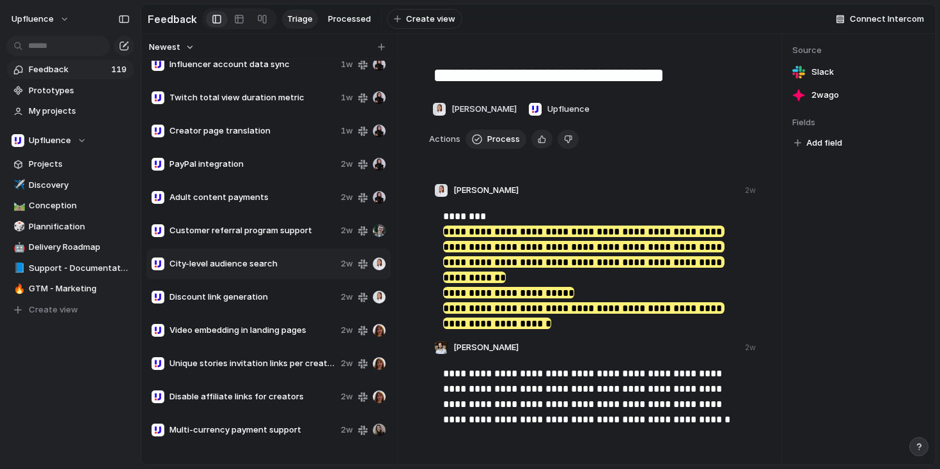
scroll to position [593, 0]
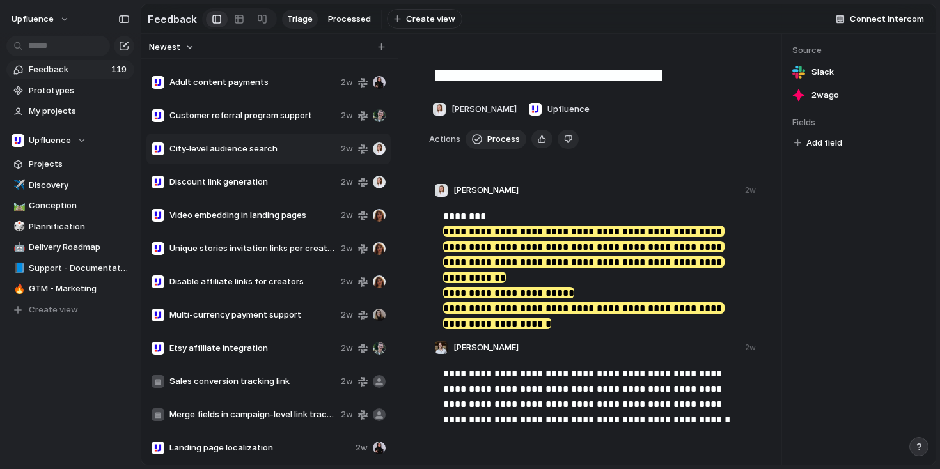
click at [300, 179] on div "Discount link generation 2w" at bounding box center [268, 182] width 244 height 31
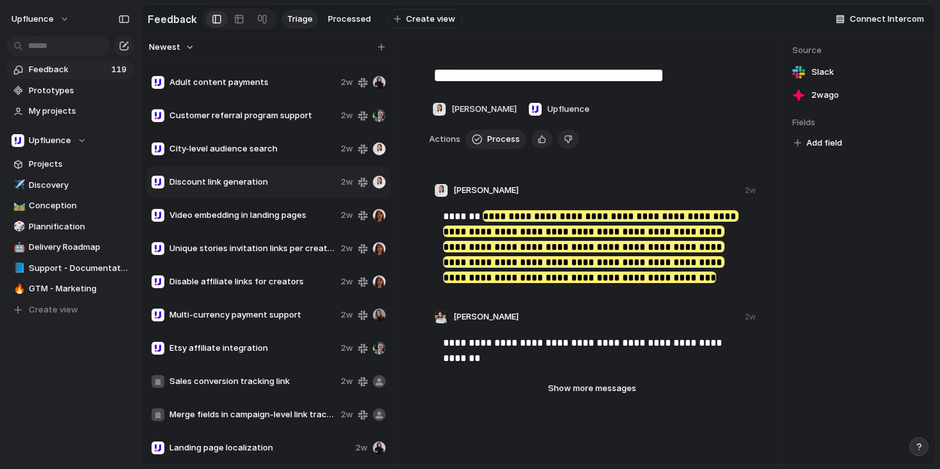
click at [299, 198] on div "Discount link generation 2w" at bounding box center [268, 182] width 244 height 31
click at [297, 220] on span "Video embedding in landing pages" at bounding box center [252, 215] width 166 height 13
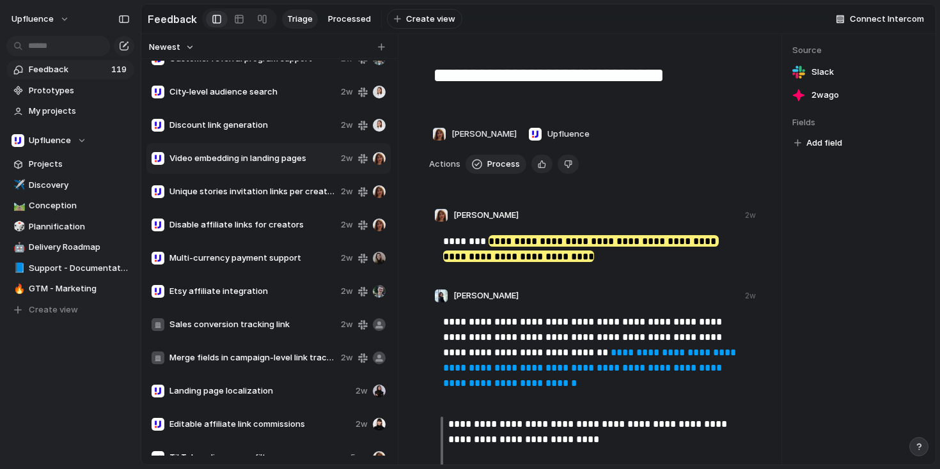
scroll to position [659, 0]
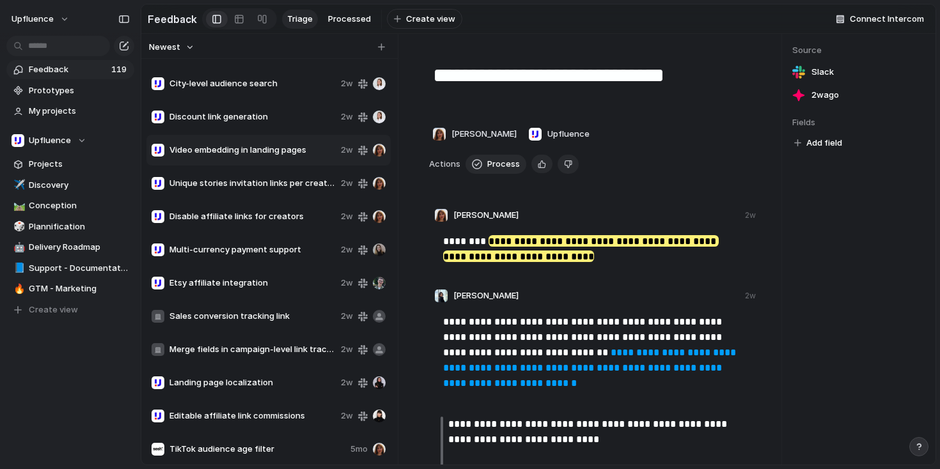
click at [298, 198] on div "Unique stories invitation links per creator 2w" at bounding box center [268, 183] width 244 height 31
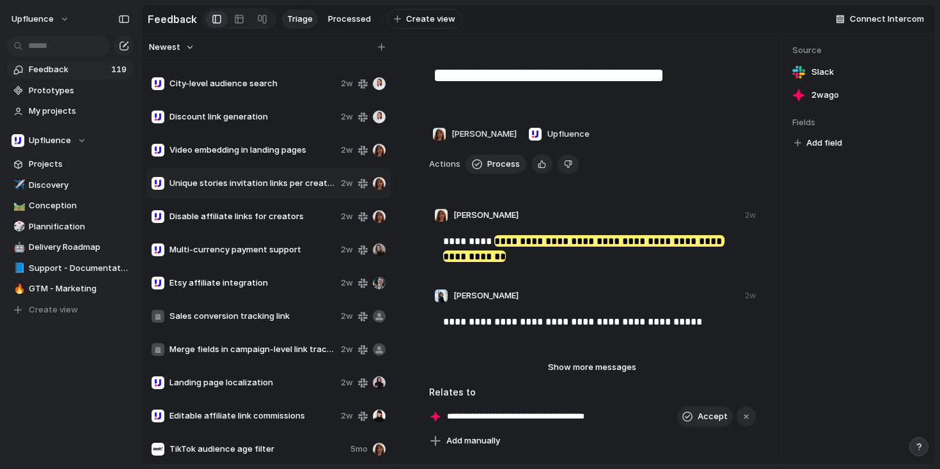
click at [70, 72] on span "Feedback" at bounding box center [68, 69] width 79 height 13
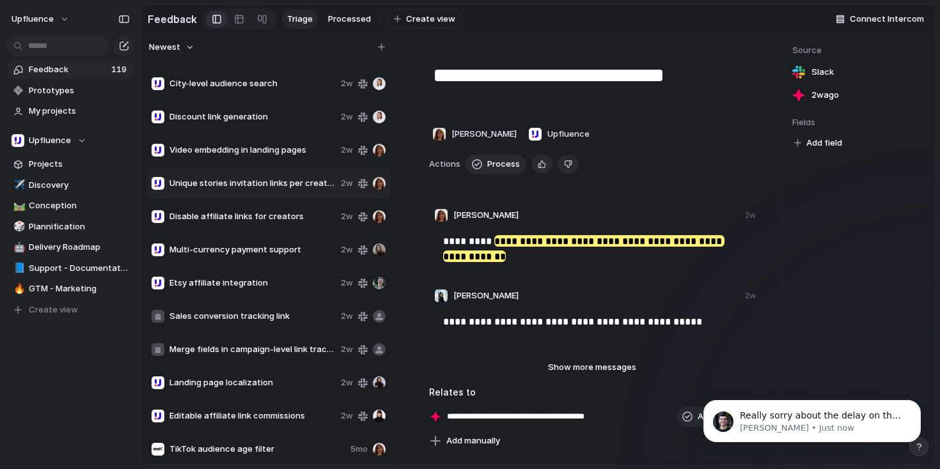
scroll to position [199, 0]
click at [803, 429] on p "[PERSON_NAME] • Just now" at bounding box center [822, 429] width 165 height 12
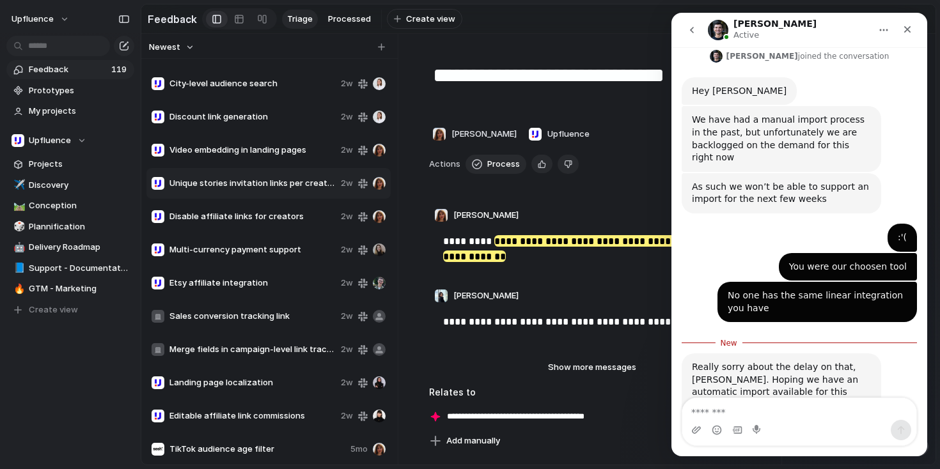
scroll to position [220, 0]
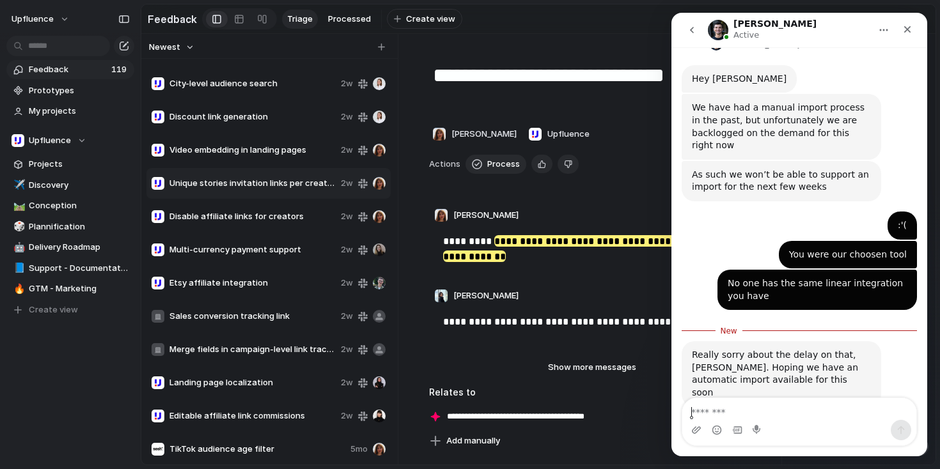
click at [820, 412] on textarea "Message…" at bounding box center [799, 409] width 234 height 22
click at [799, 412] on textarea "Message…" at bounding box center [799, 409] width 234 height 22
click at [782, 416] on textarea "Message…" at bounding box center [799, 409] width 234 height 22
click at [906, 31] on icon "Close" at bounding box center [907, 29] width 7 height 7
